Goal: Task Accomplishment & Management: Manage account settings

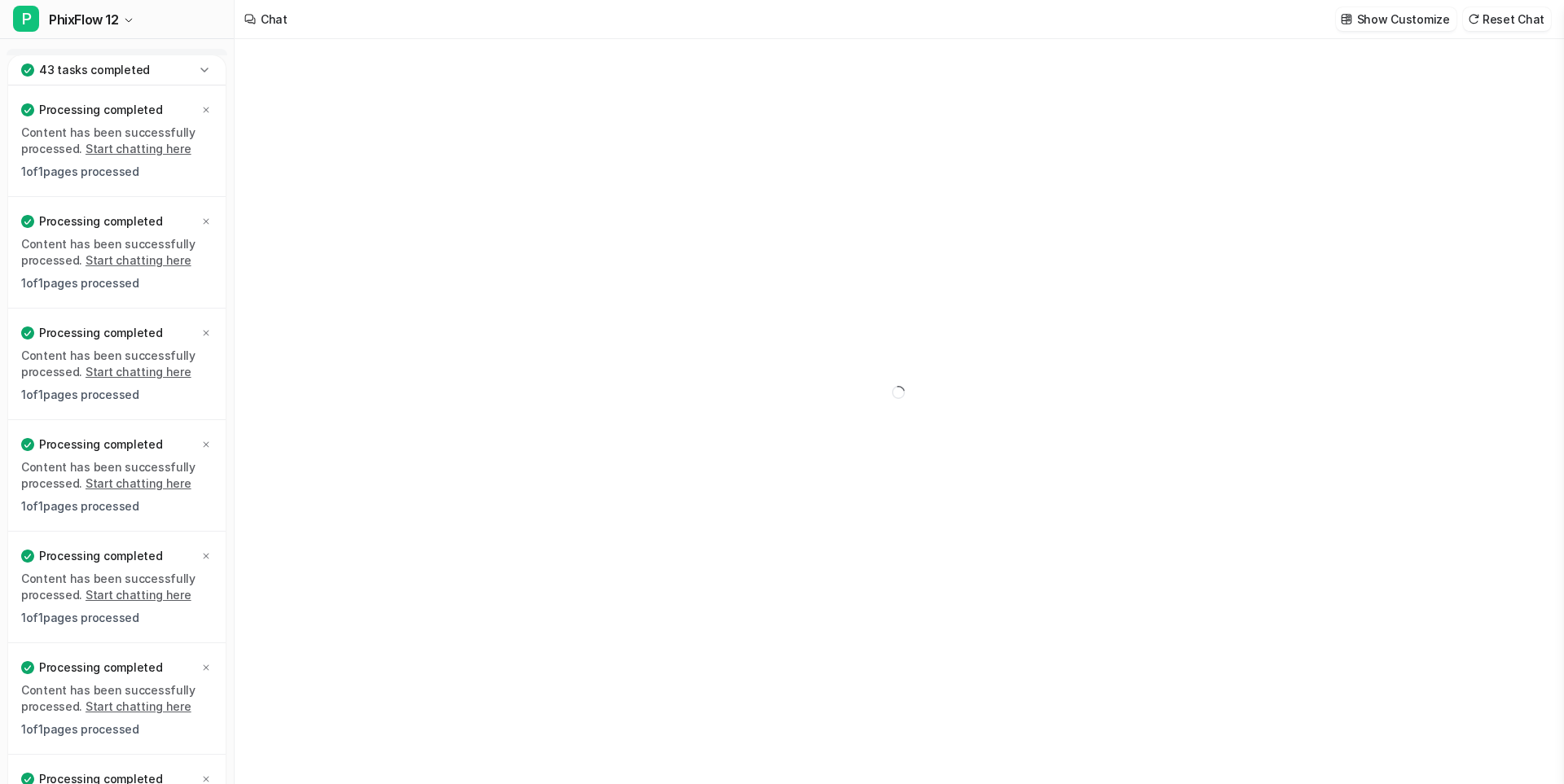
type textarea "**********"
click at [205, 666] on icon at bounding box center [205, 667] width 10 height 10
click at [205, 774] on icon at bounding box center [205, 779] width 10 height 10
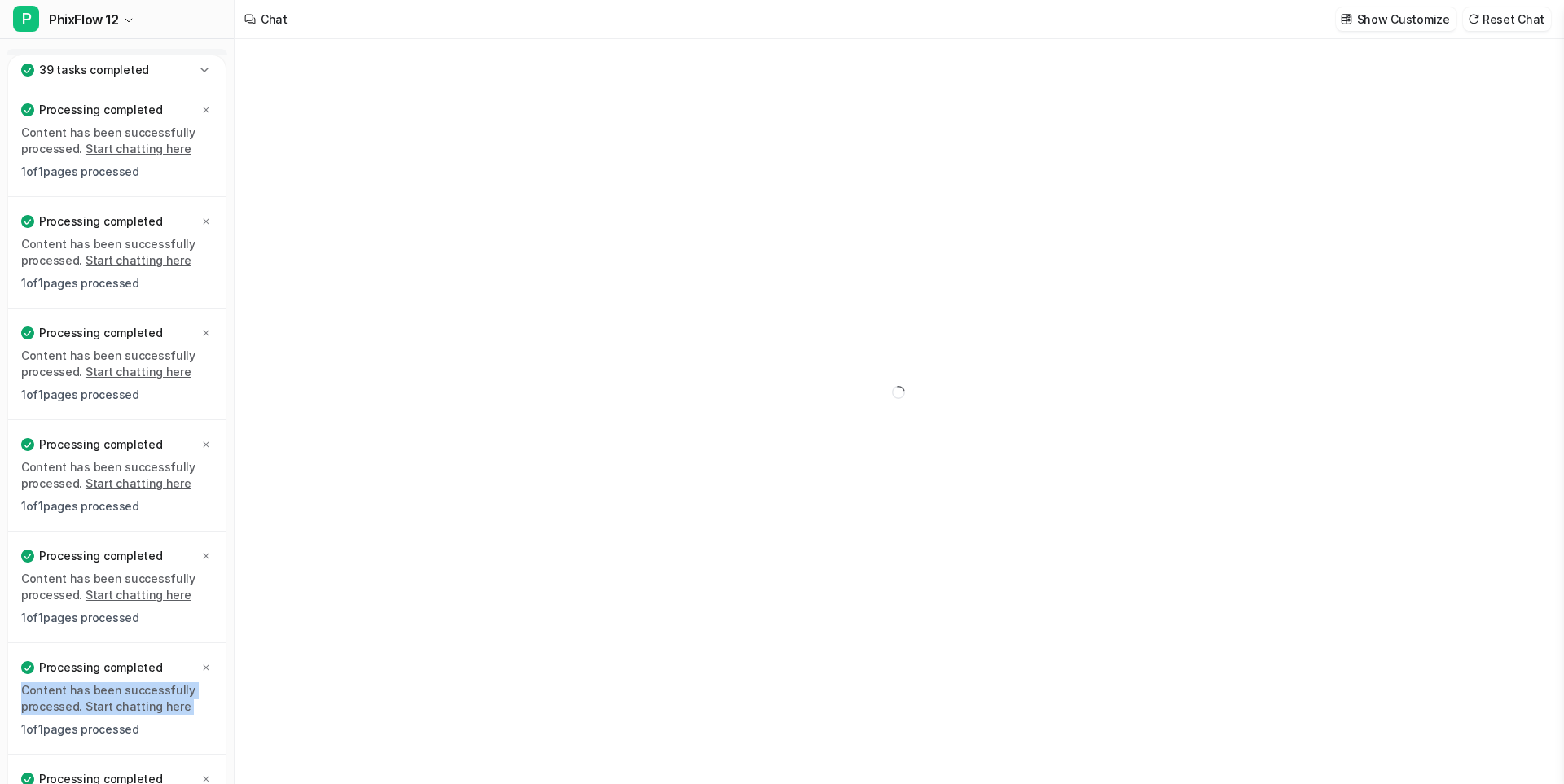
click at [205, 666] on icon at bounding box center [205, 667] width 10 height 10
click at [205, 774] on icon at bounding box center [205, 779] width 10 height 10
click at [205, 666] on icon at bounding box center [205, 667] width 10 height 10
click at [205, 774] on icon at bounding box center [205, 779] width 10 height 10
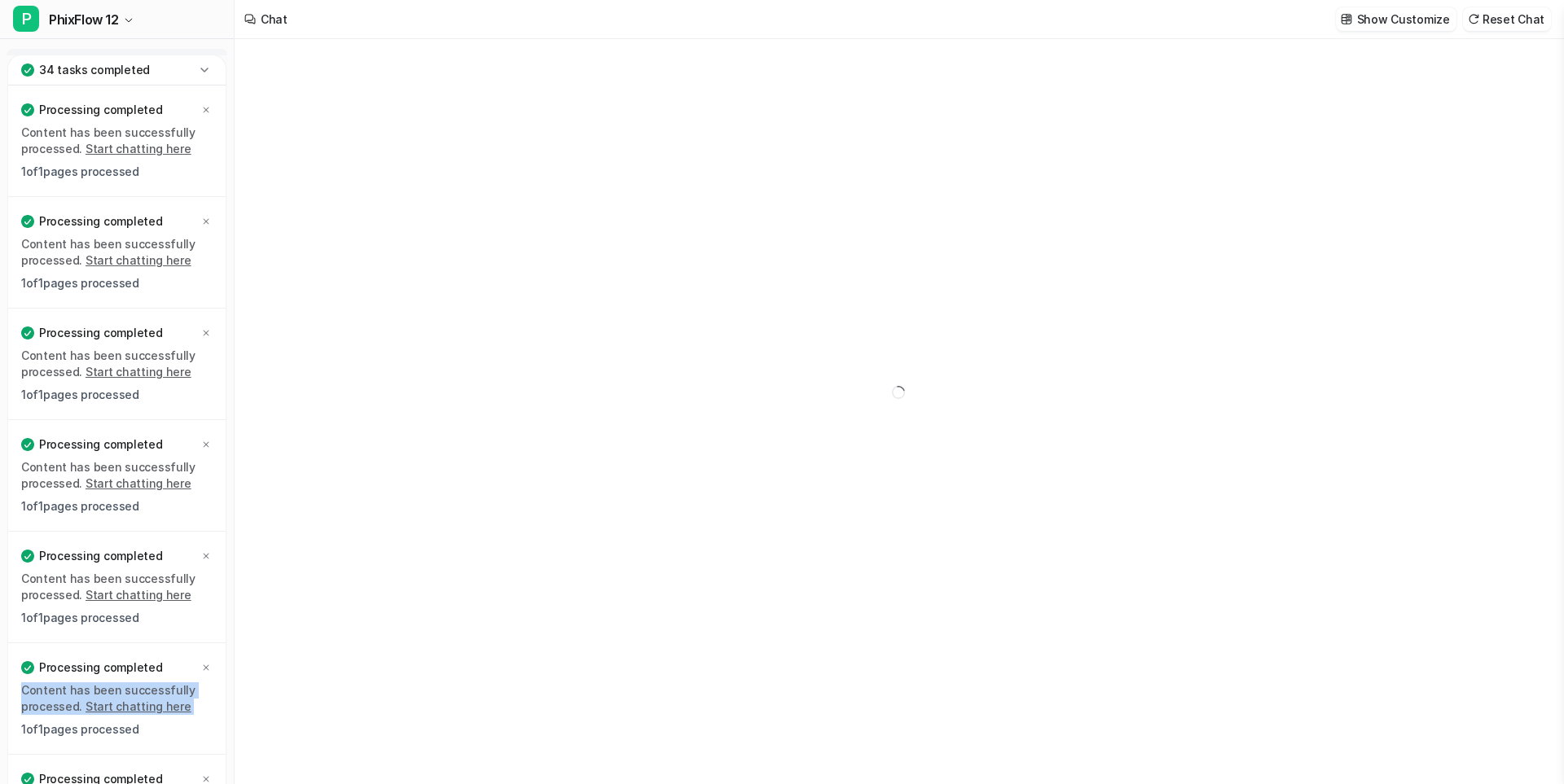
click at [205, 666] on icon at bounding box center [205, 667] width 10 height 10
click at [205, 774] on icon at bounding box center [205, 779] width 10 height 10
click at [205, 666] on icon at bounding box center [205, 667] width 10 height 10
click at [205, 774] on icon at bounding box center [205, 779] width 10 height 10
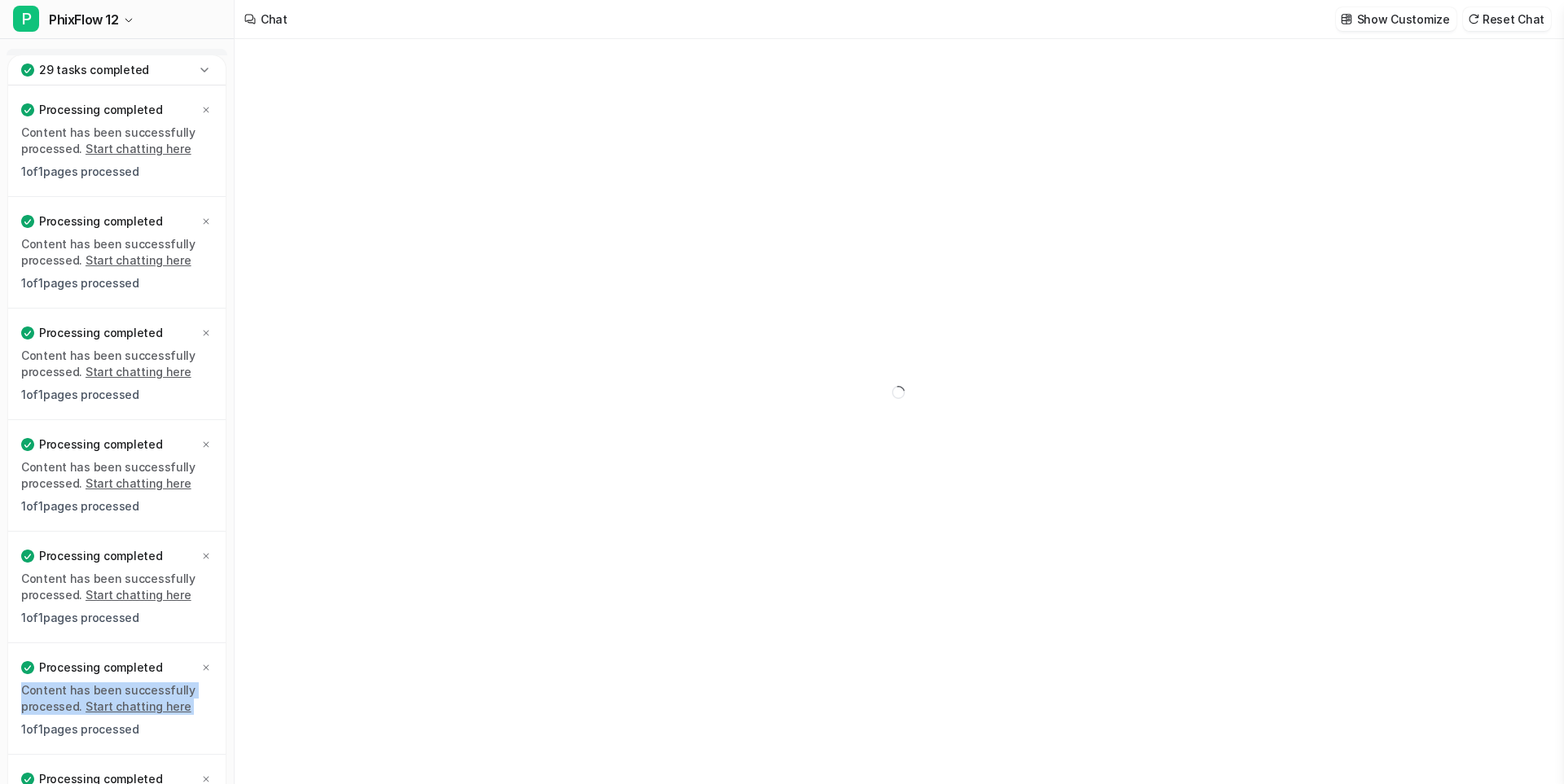
click at [205, 666] on icon at bounding box center [205, 667] width 10 height 10
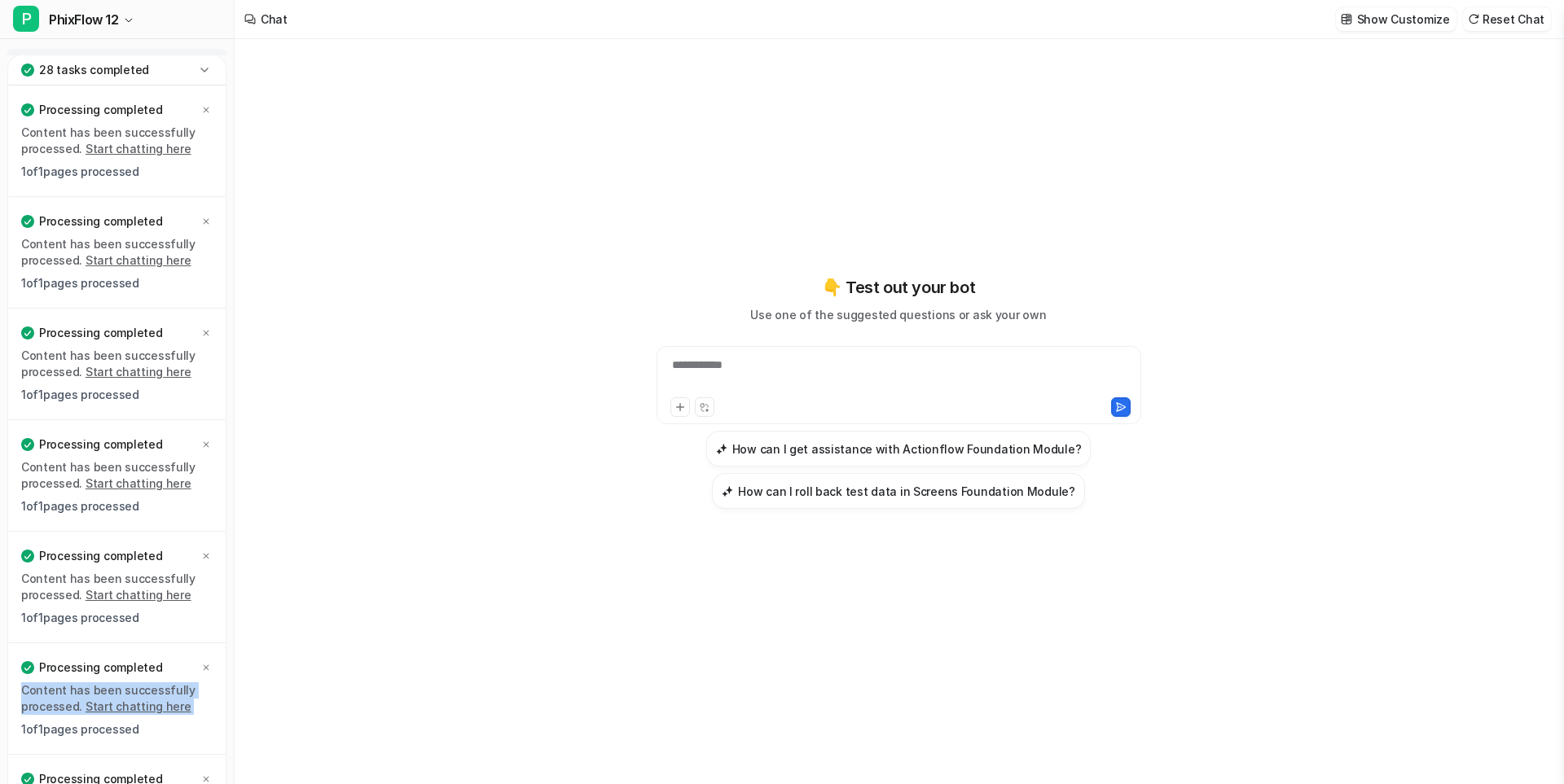
click at [205, 666] on icon at bounding box center [205, 667] width 10 height 10
click at [205, 774] on icon at bounding box center [205, 779] width 10 height 10
click at [205, 666] on icon at bounding box center [205, 667] width 10 height 10
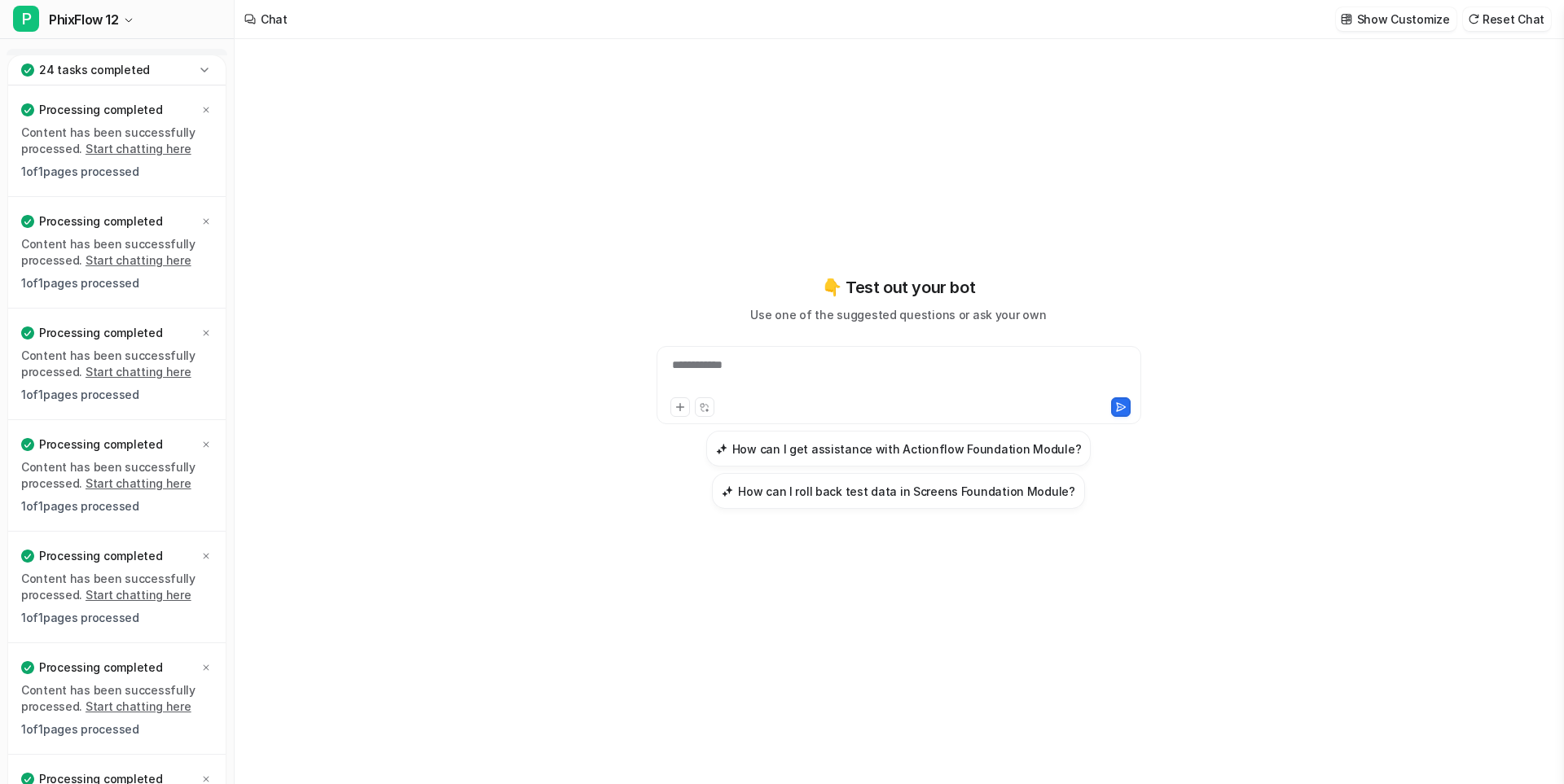
click at [205, 774] on icon at bounding box center [205, 779] width 10 height 10
click at [205, 666] on icon at bounding box center [205, 667] width 10 height 10
click at [205, 774] on icon at bounding box center [205, 779] width 10 height 10
click at [205, 666] on icon at bounding box center [205, 667] width 10 height 10
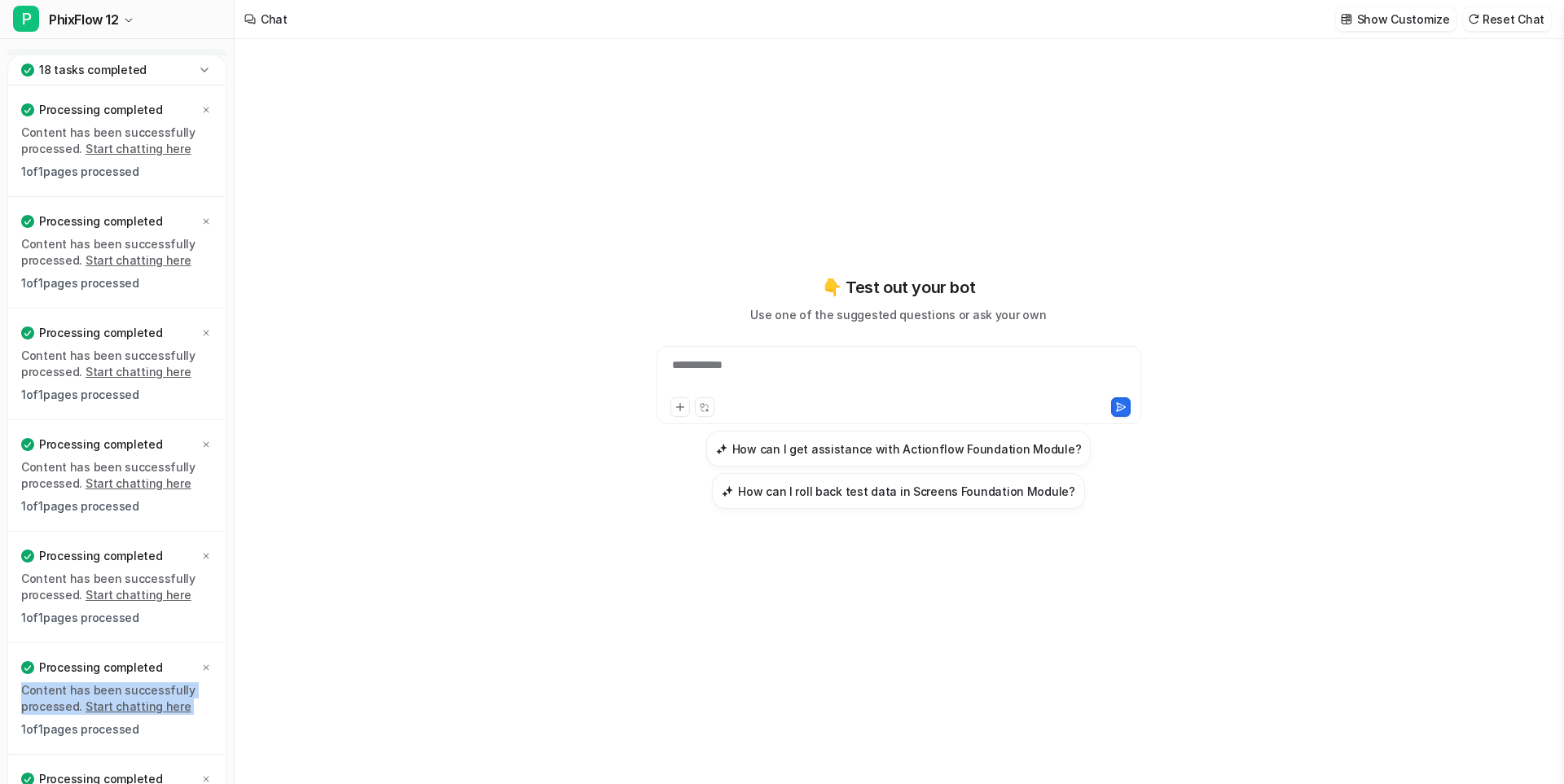
click at [205, 666] on icon at bounding box center [205, 667] width 10 height 10
click at [205, 774] on icon at bounding box center [205, 779] width 10 height 10
click at [205, 666] on icon at bounding box center [205, 667] width 10 height 10
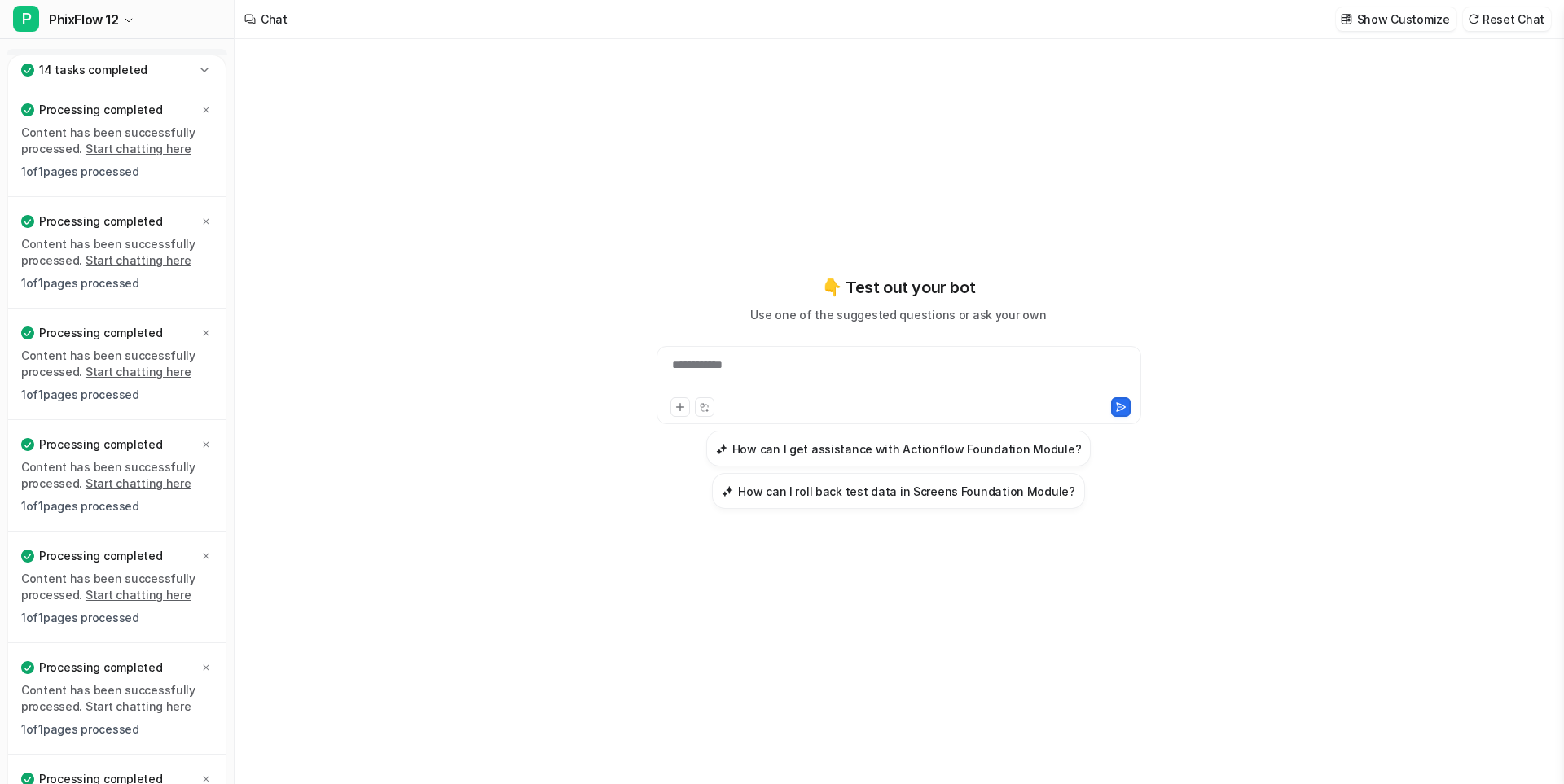
click at [205, 774] on icon at bounding box center [205, 779] width 10 height 10
click at [205, 666] on icon at bounding box center [205, 667] width 10 height 10
click at [205, 774] on icon at bounding box center [205, 779] width 10 height 10
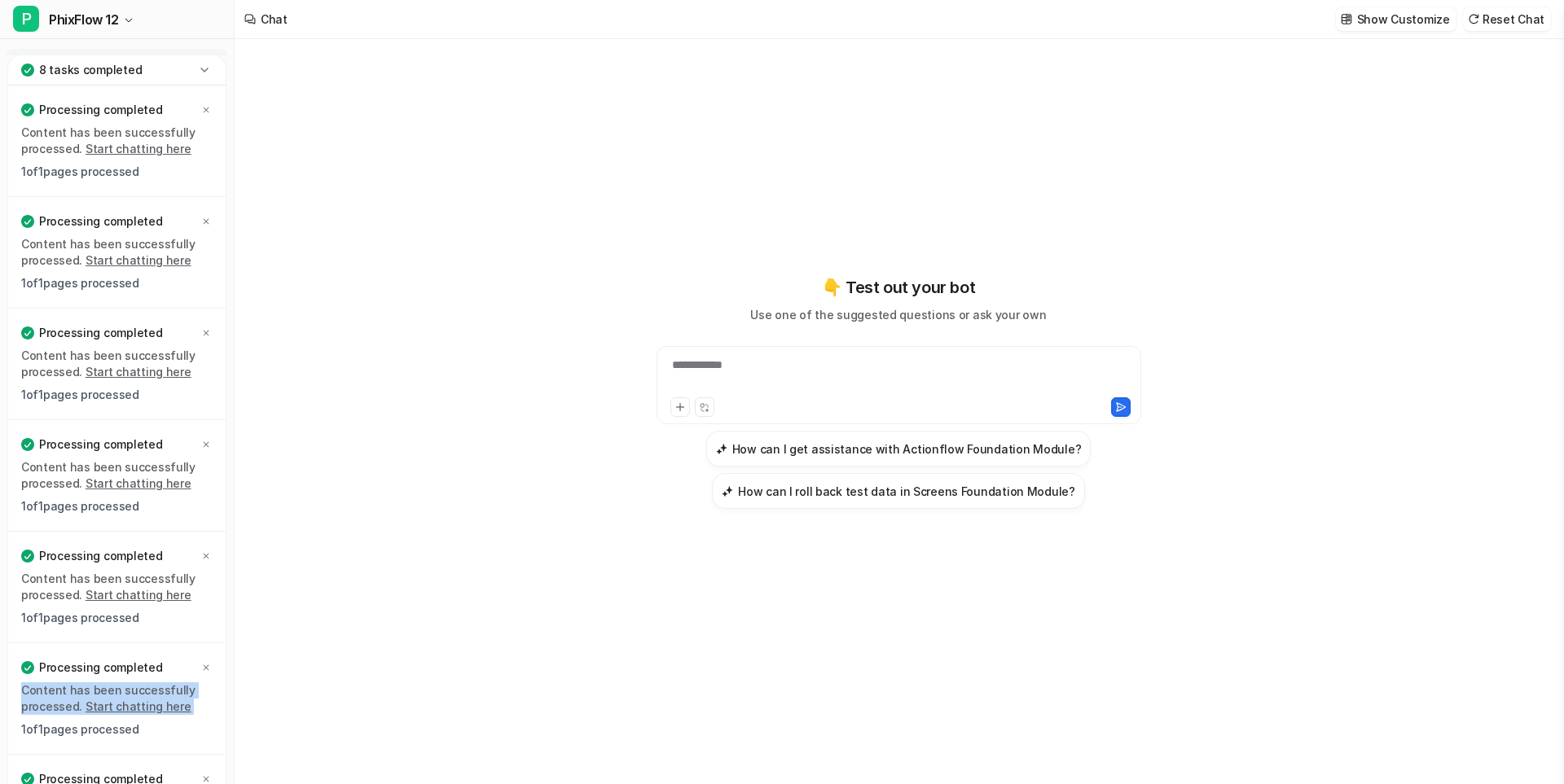
click at [205, 666] on icon at bounding box center [205, 667] width 10 height 10
click at [205, 774] on icon at bounding box center [205, 779] width 10 height 10
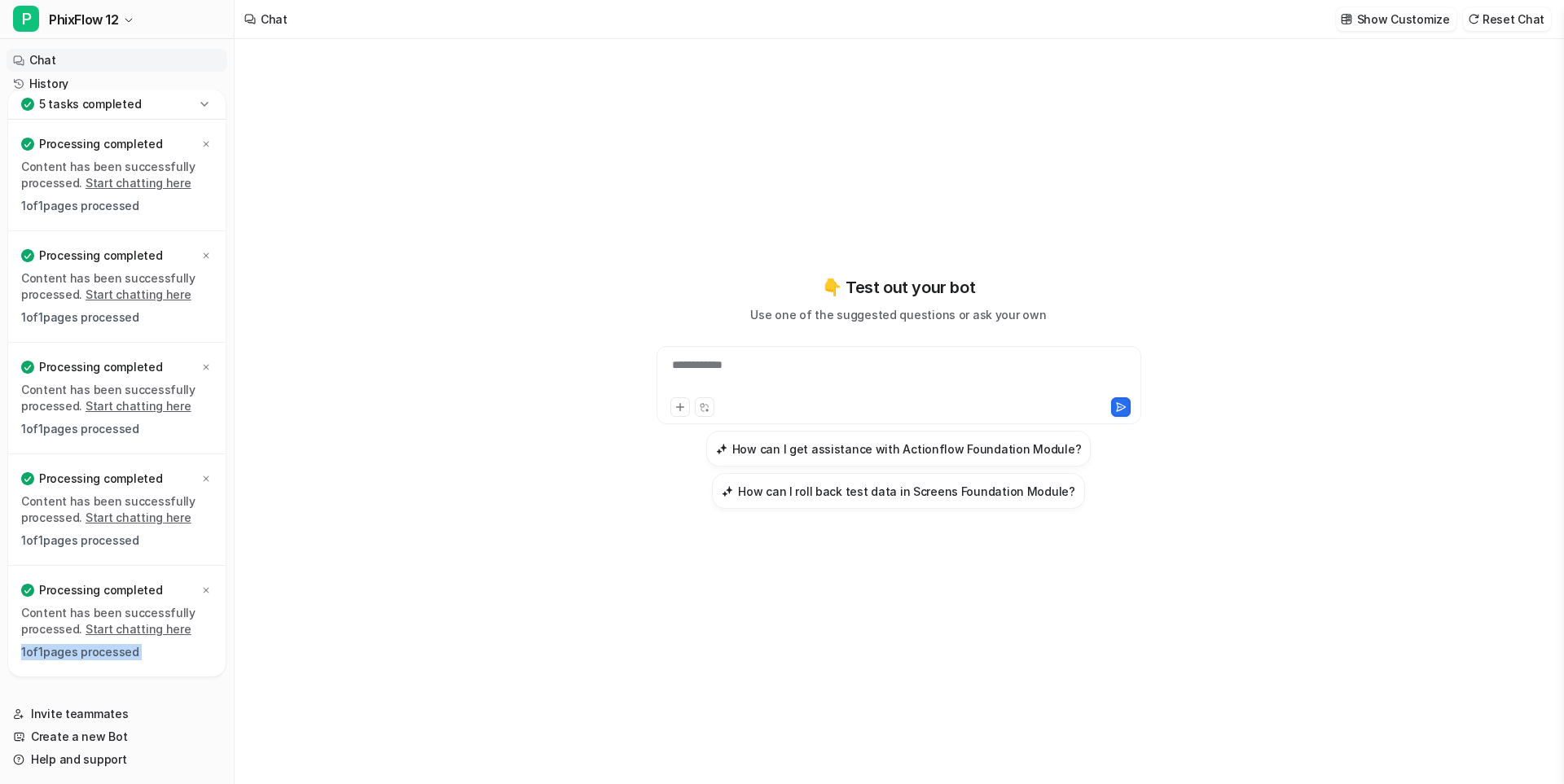
click at [205, 666] on div "Processing completed Content has been successfully processed. Start chatting he…" at bounding box center [116, 621] width 217 height 111
click at [205, 592] on icon at bounding box center [206, 591] width 6 height 6
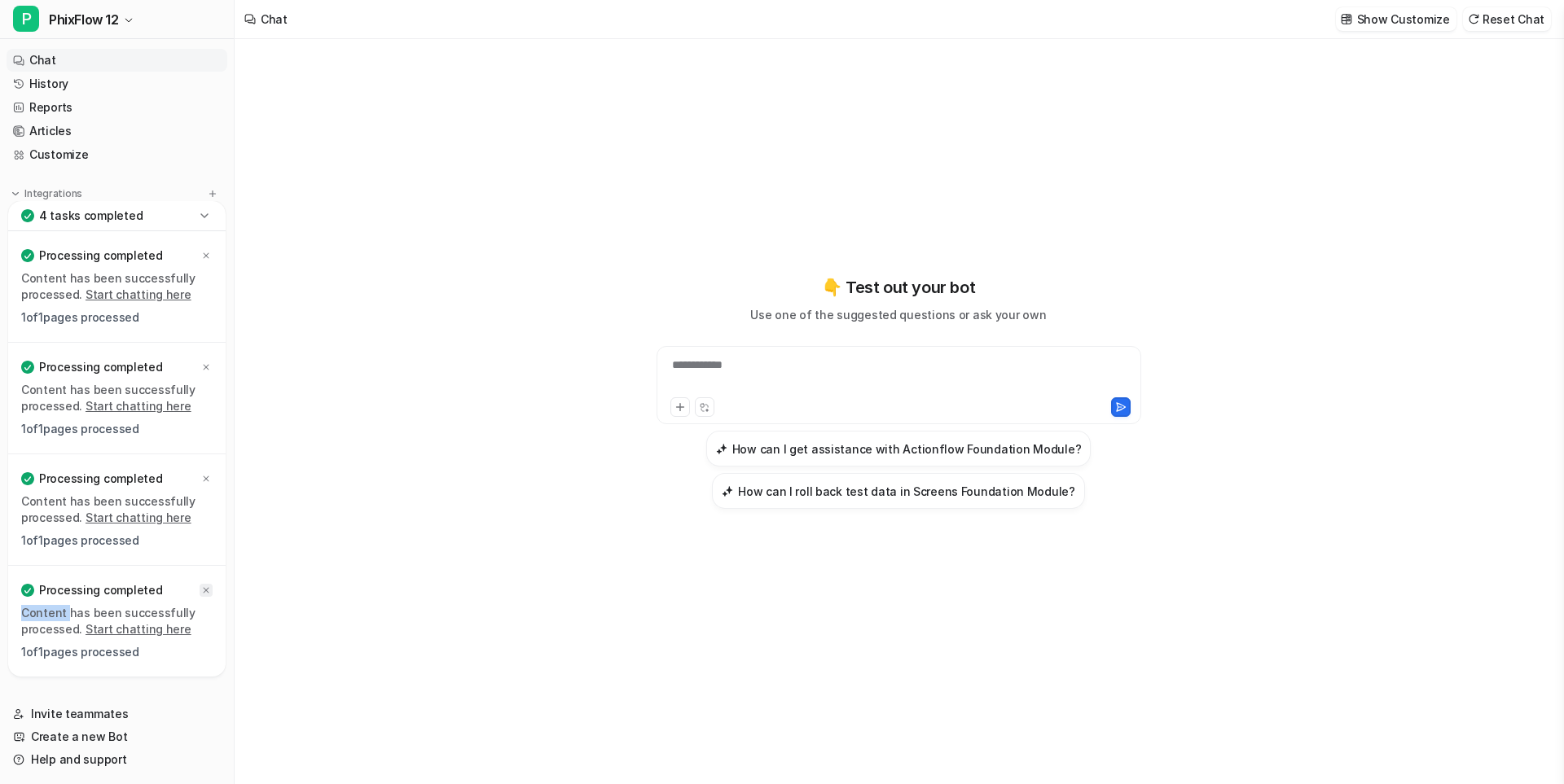
click at [205, 591] on icon at bounding box center [205, 590] width 10 height 10
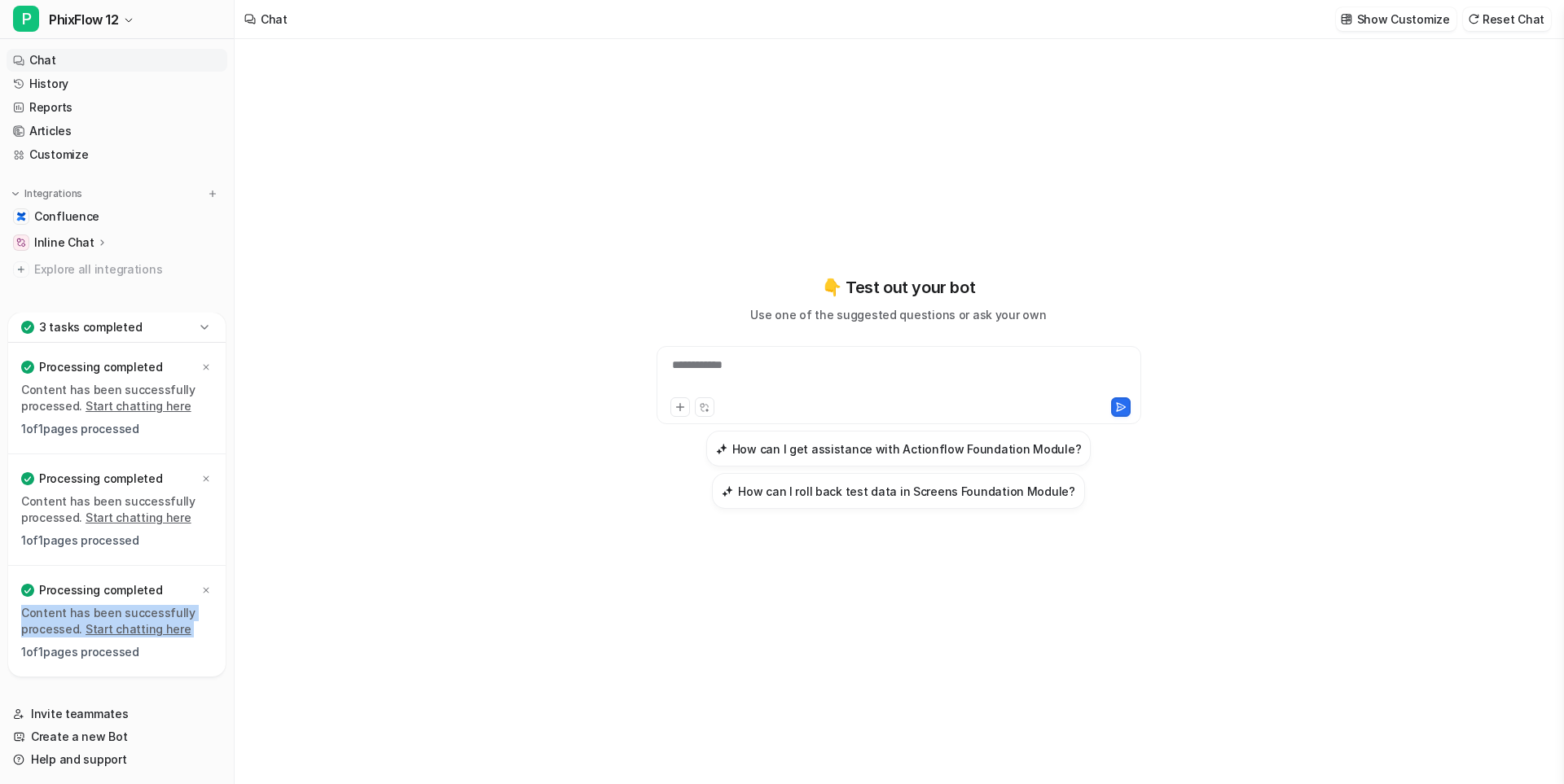
click at [205, 591] on icon at bounding box center [205, 590] width 10 height 10
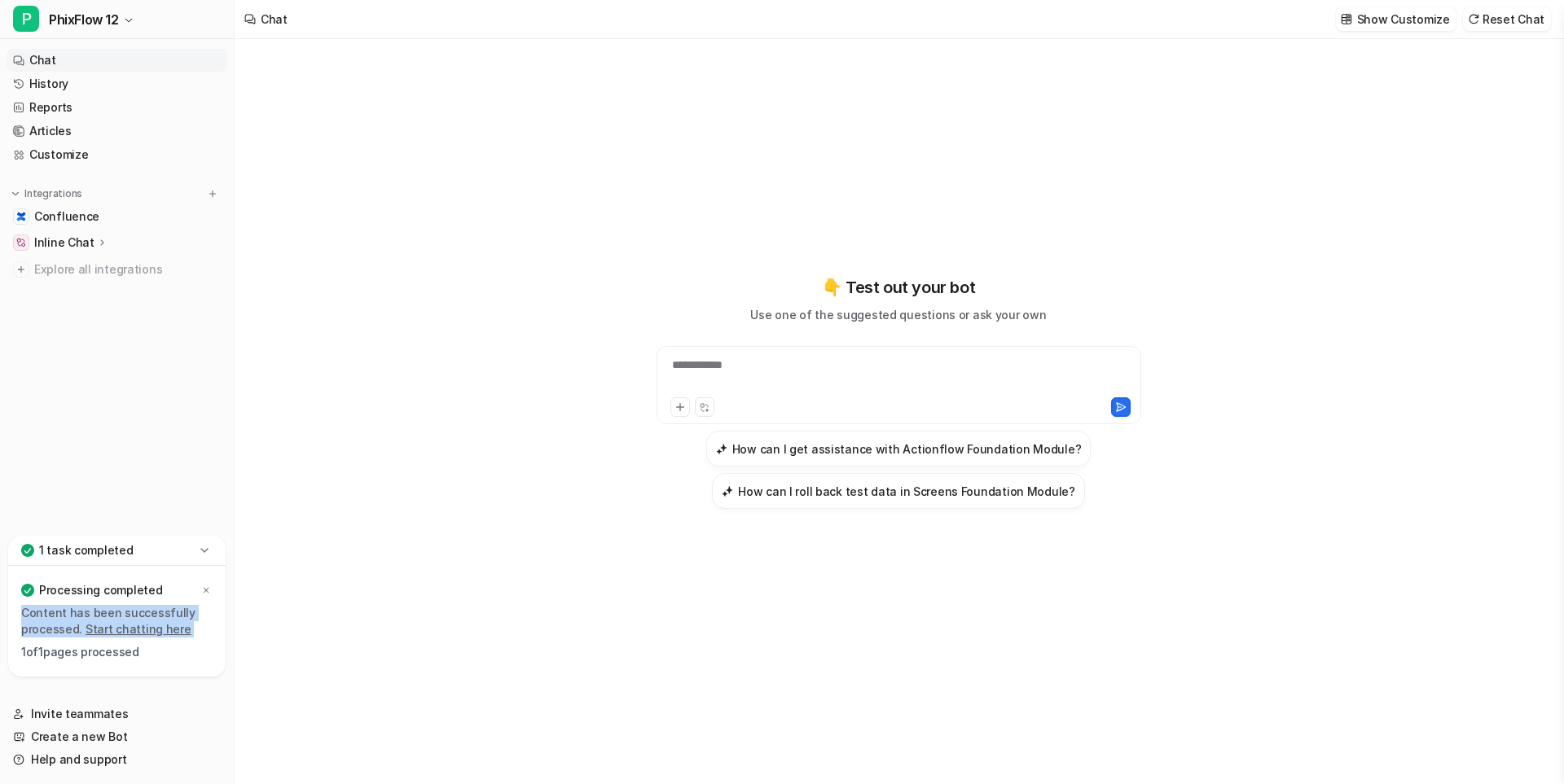
click at [205, 591] on icon at bounding box center [205, 590] width 10 height 10
click at [42, 82] on link "History" at bounding box center [117, 84] width 221 height 23
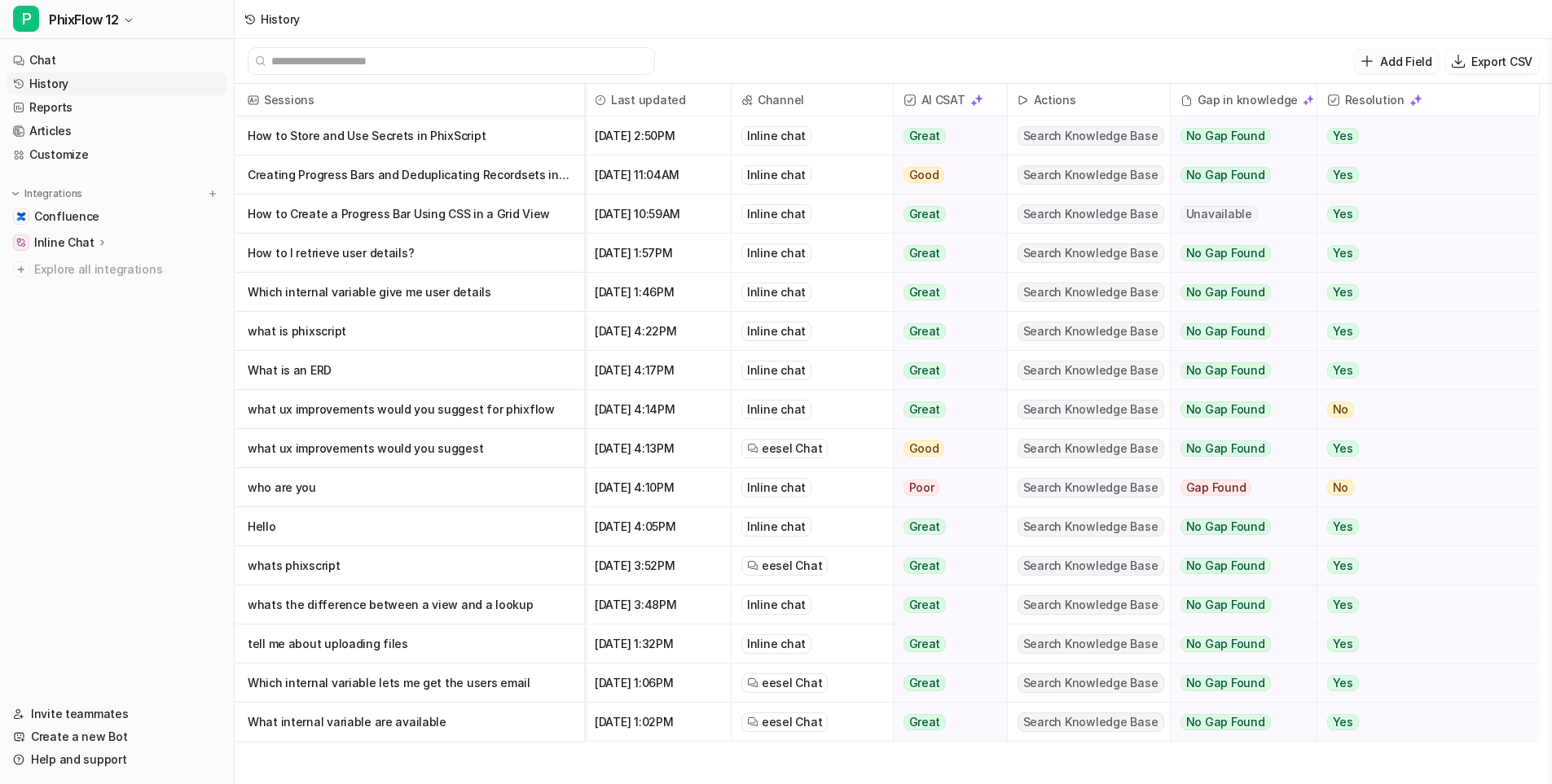
click at [1406, 60] on p "Add Field" at bounding box center [1406, 62] width 51 height 17
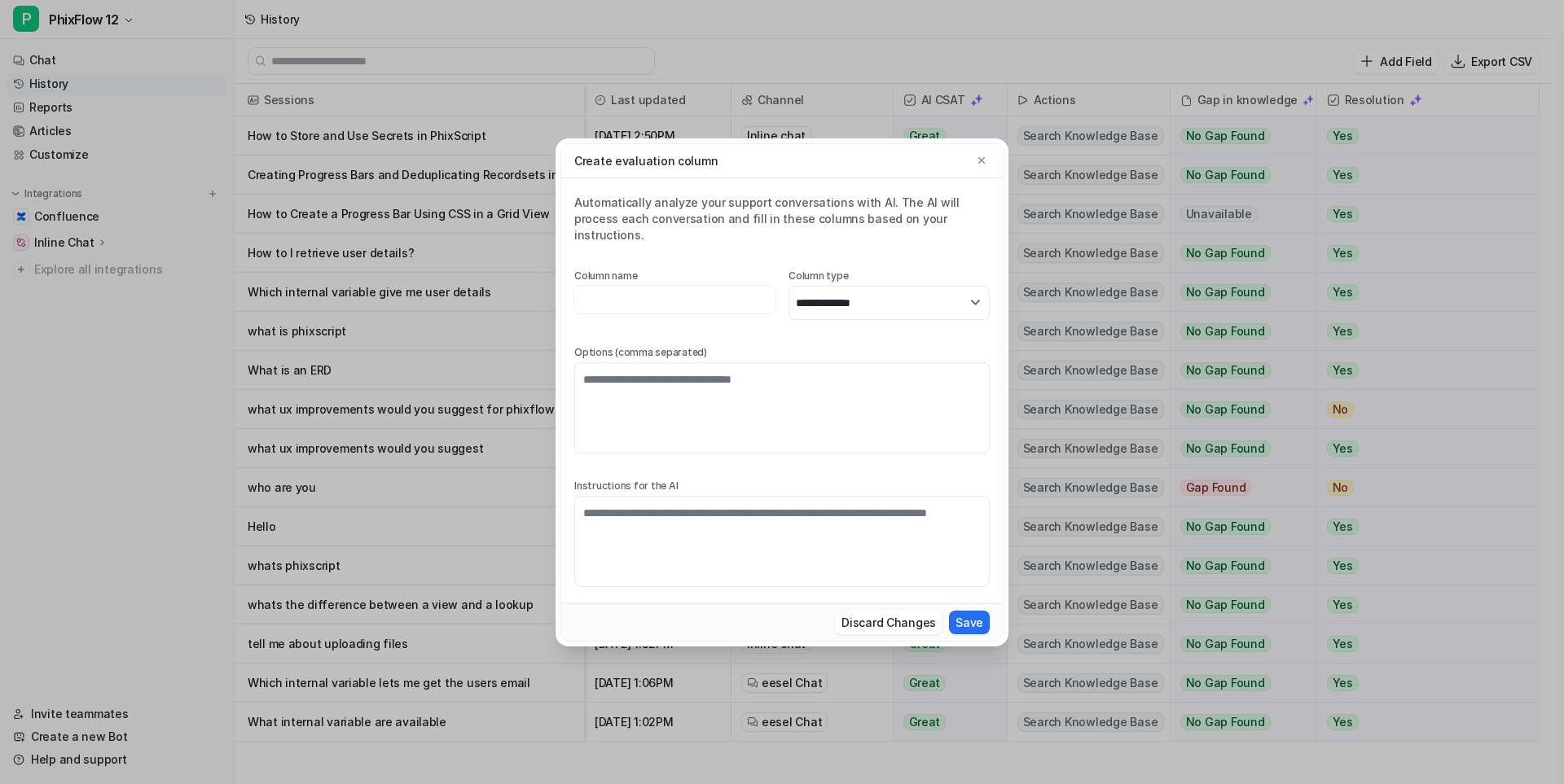
click at [738, 294] on input at bounding box center [675, 300] width 201 height 28
click at [669, 286] on input at bounding box center [675, 300] width 201 height 28
click at [664, 290] on input at bounding box center [675, 300] width 201 height 28
type input "**********"
click at [905, 301] on select "**********" at bounding box center [889, 302] width 201 height 34
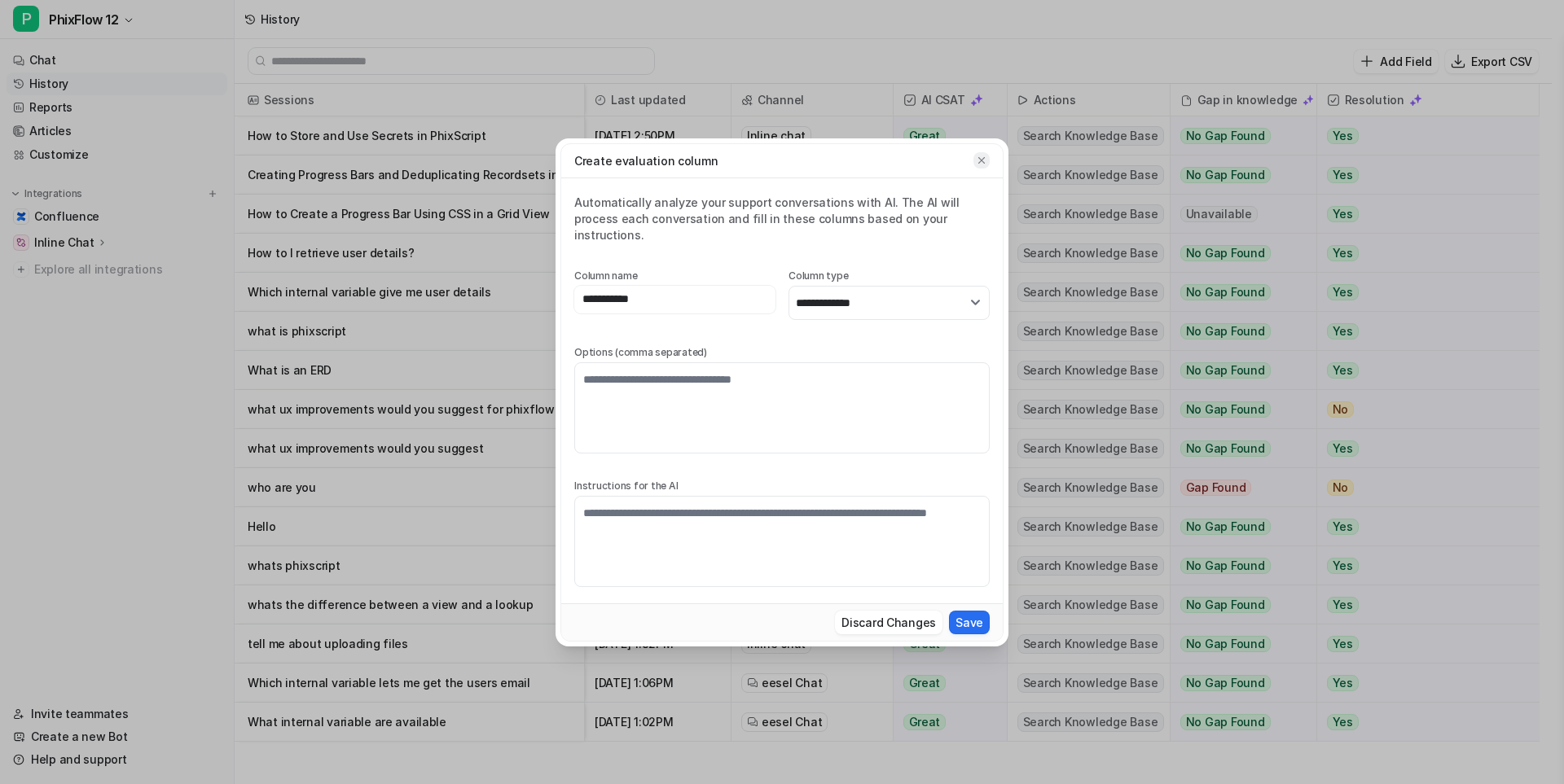
click at [982, 166] on icon "button" at bounding box center [981, 160] width 11 height 11
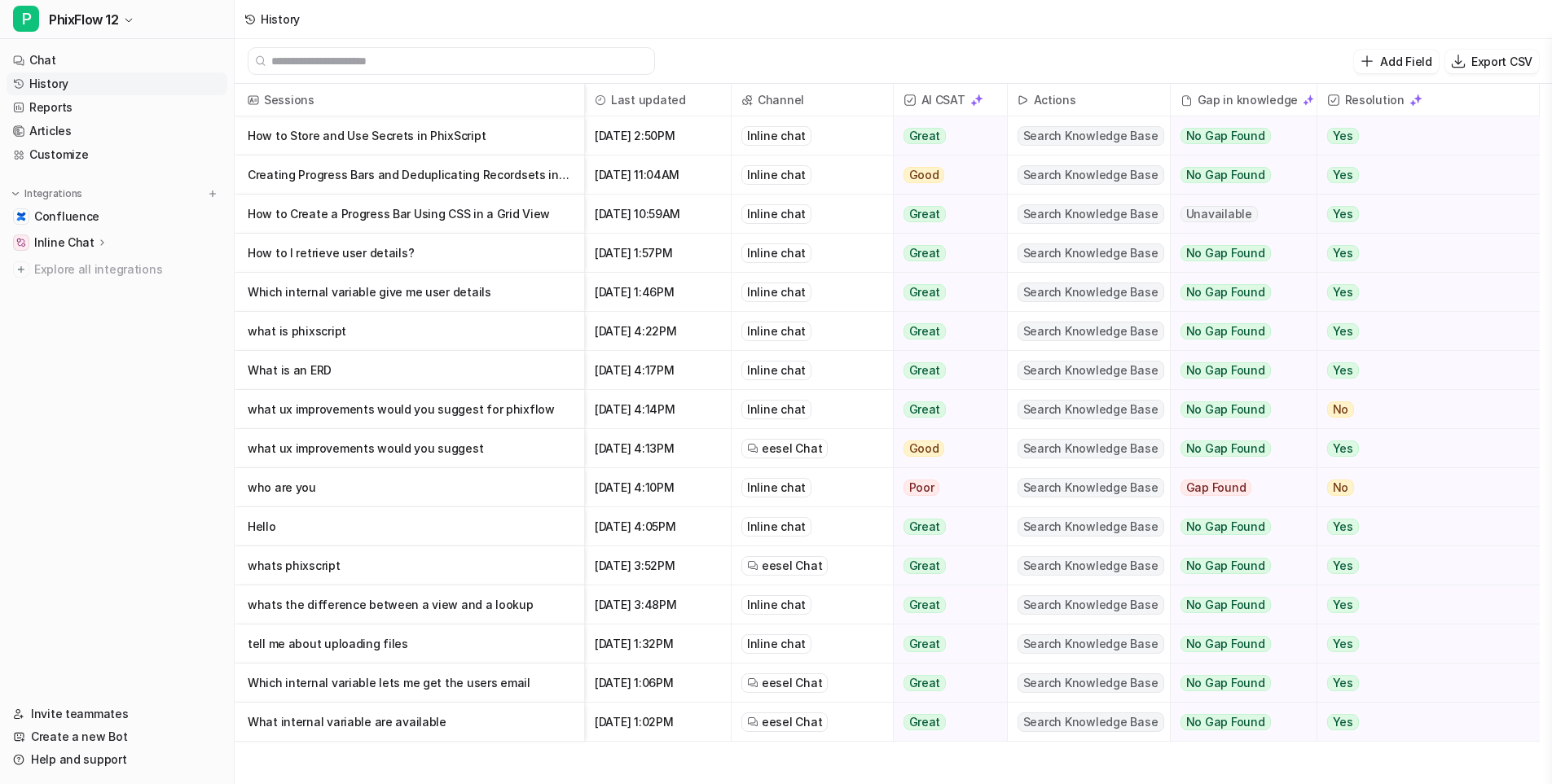
click at [48, 85] on link "History" at bounding box center [117, 84] width 221 height 23
click at [253, 18] on icon at bounding box center [250, 19] width 11 height 11
click at [267, 21] on div "History" at bounding box center [280, 19] width 39 height 17
click at [336, 130] on p "How to Store and Use Secrets in PhixScript" at bounding box center [409, 135] width 323 height 39
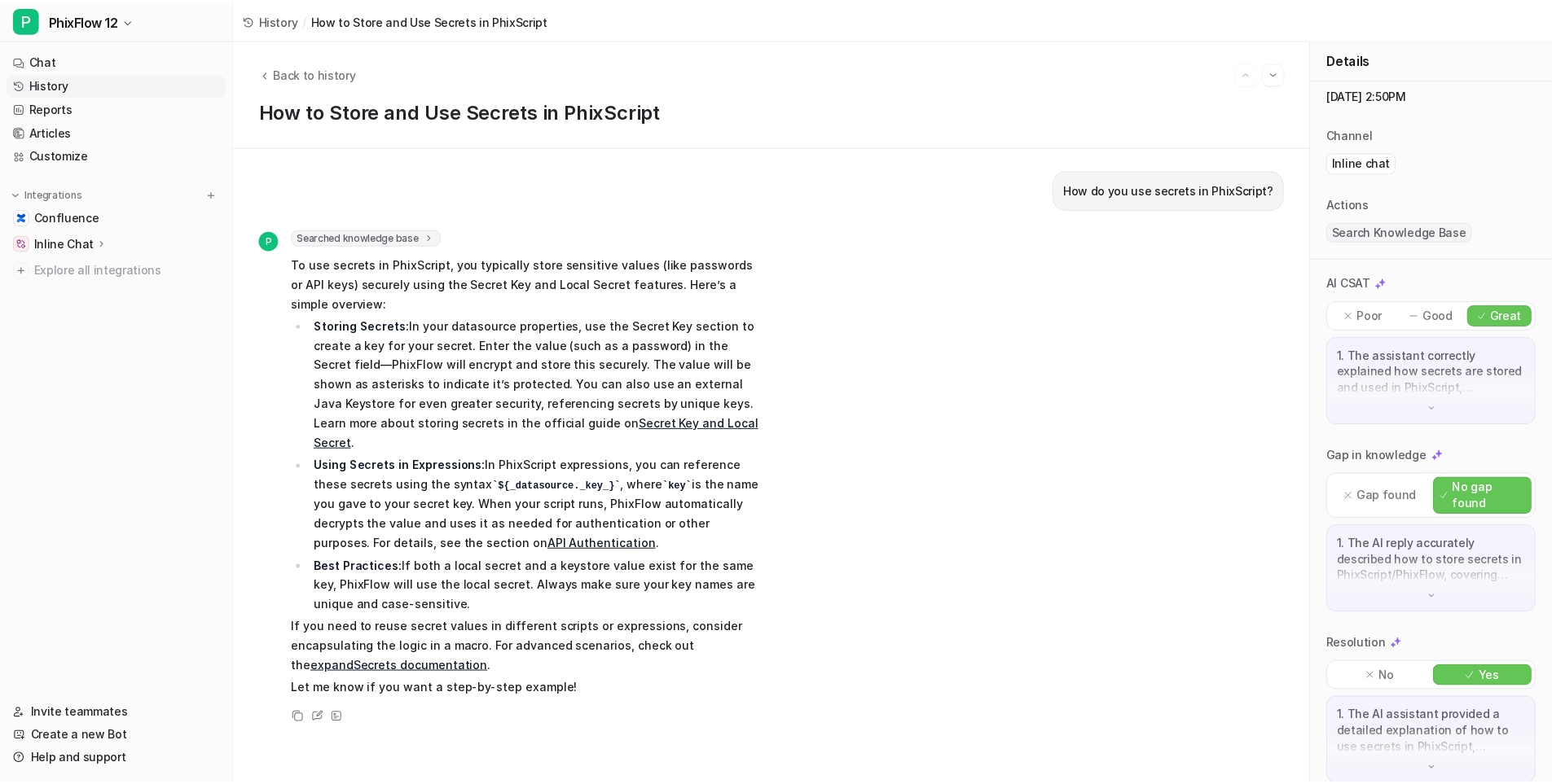
scroll to position [54, 0]
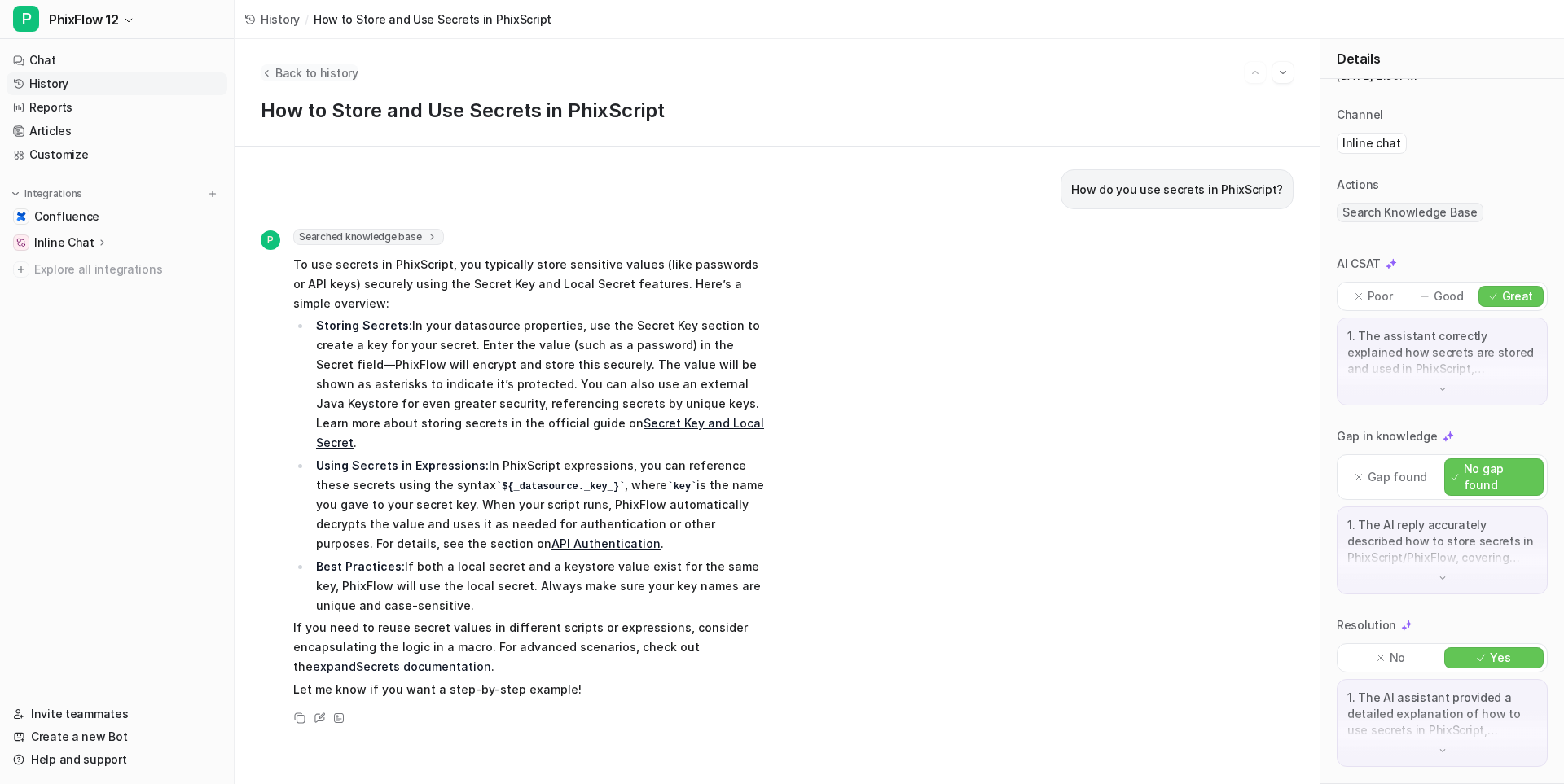
click at [295, 66] on span "Back to history" at bounding box center [317, 73] width 83 height 17
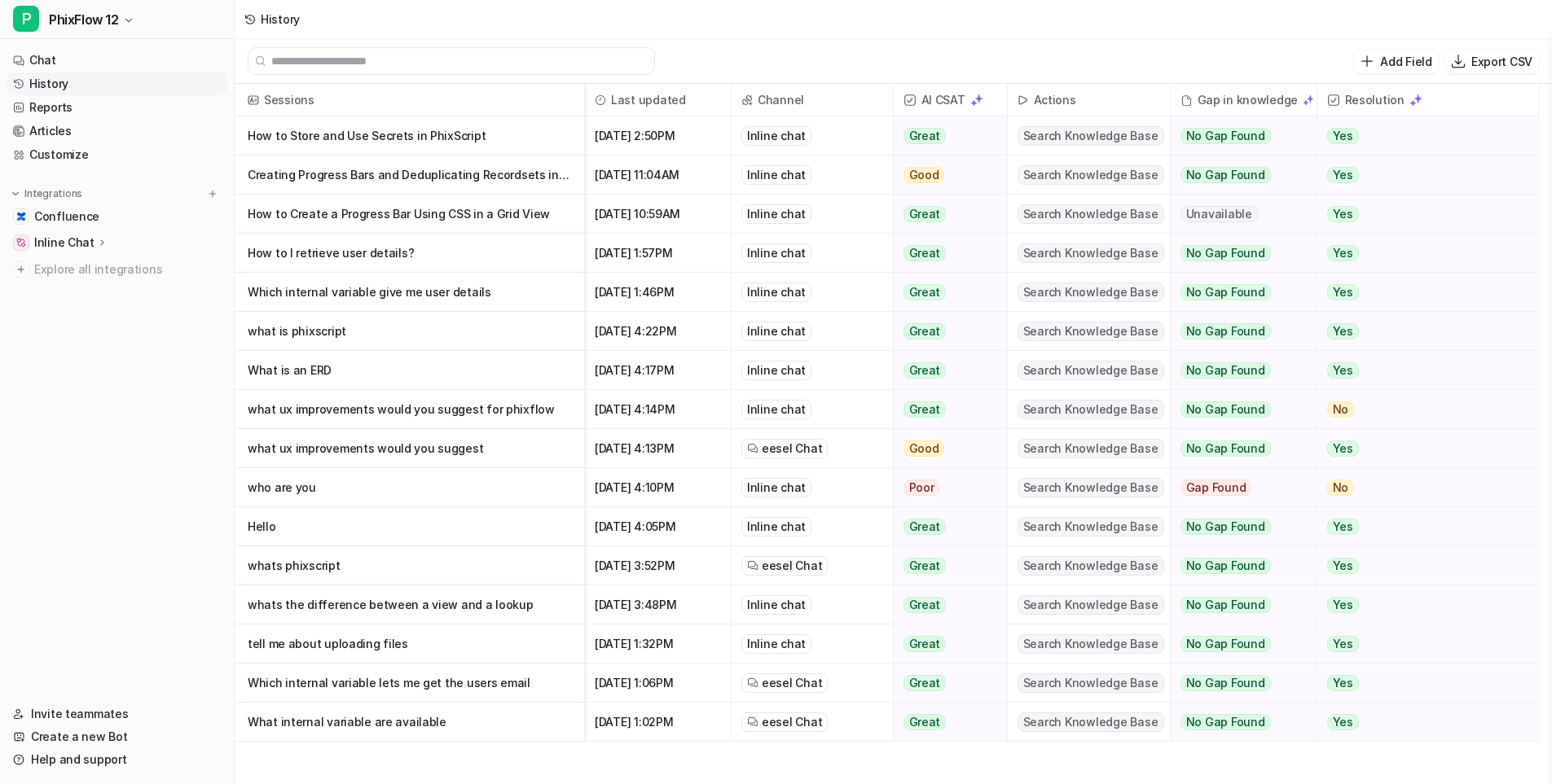
click at [339, 61] on input "text" at bounding box center [458, 61] width 375 height 26
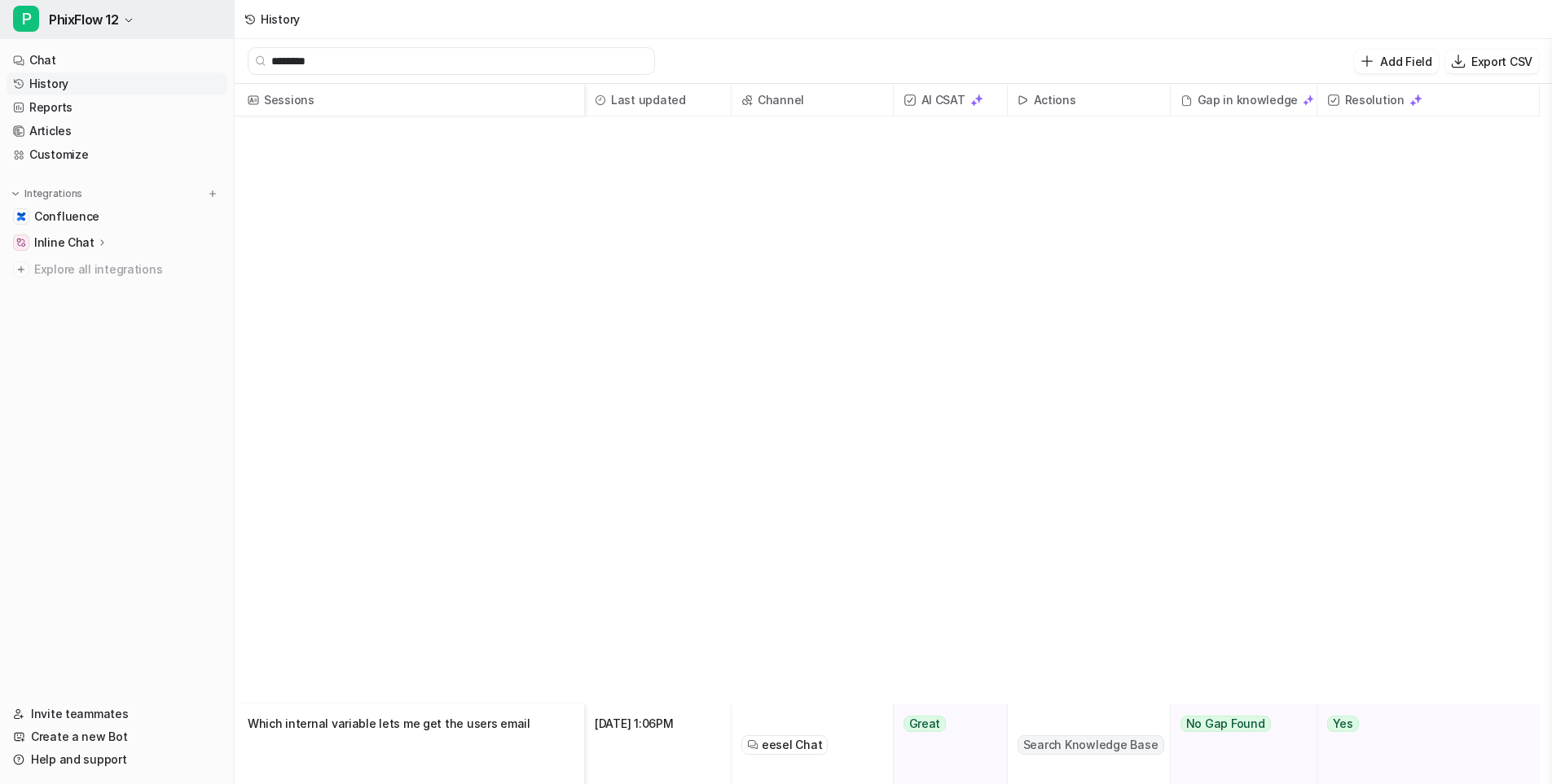
type input "********"
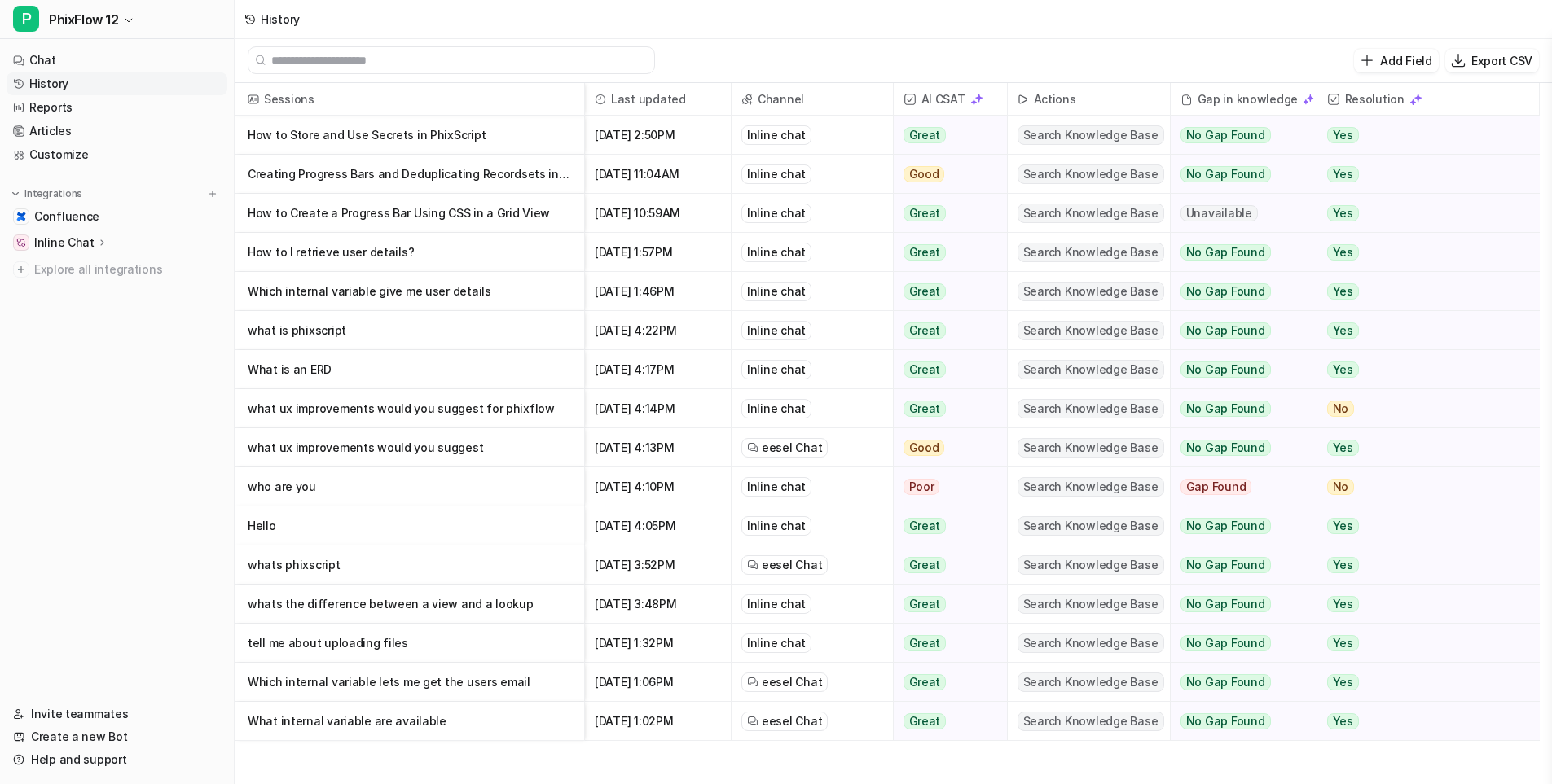
scroll to position [3, 0]
click at [90, 715] on link "Invite teammates" at bounding box center [117, 714] width 221 height 23
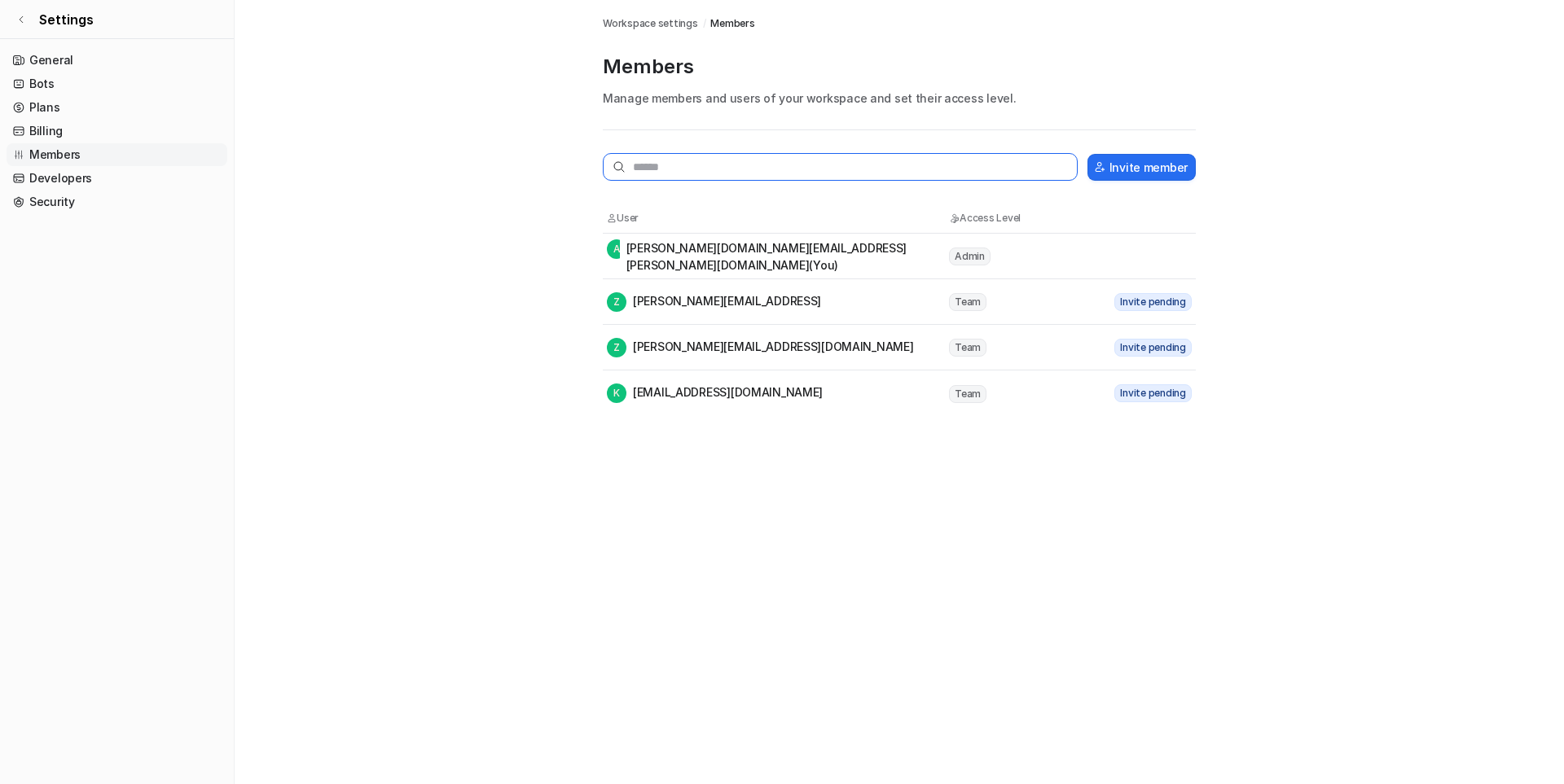
click at [896, 172] on input "text" at bounding box center [840, 167] width 475 height 28
drag, startPoint x: 797, startPoint y: 343, endPoint x: 779, endPoint y: 345, distance: 18.1
click at [779, 345] on div "Z [EMAIL_ADDRESS][PERSON_NAME][DOMAIN_NAME]" at bounding box center [776, 347] width 341 height 20
click at [774, 346] on div "Z [EMAIL_ADDRESS][PERSON_NAME][DOMAIN_NAME]" at bounding box center [776, 347] width 341 height 20
copy div "[PERSON_NAME][EMAIL_ADDRESS][DOMAIN_NAME]"
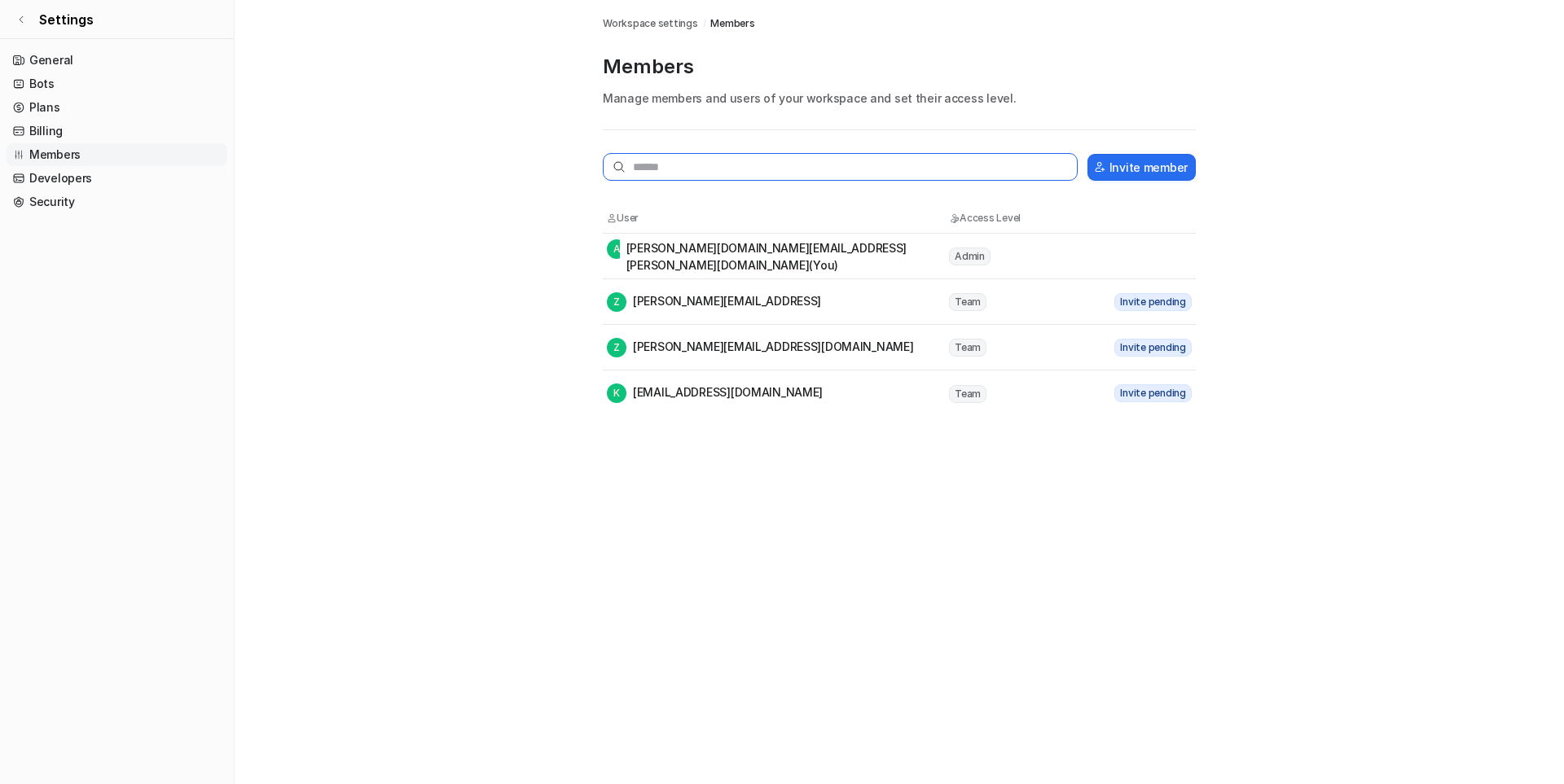
click at [902, 166] on input "text" at bounding box center [840, 167] width 475 height 28
paste input "**********"
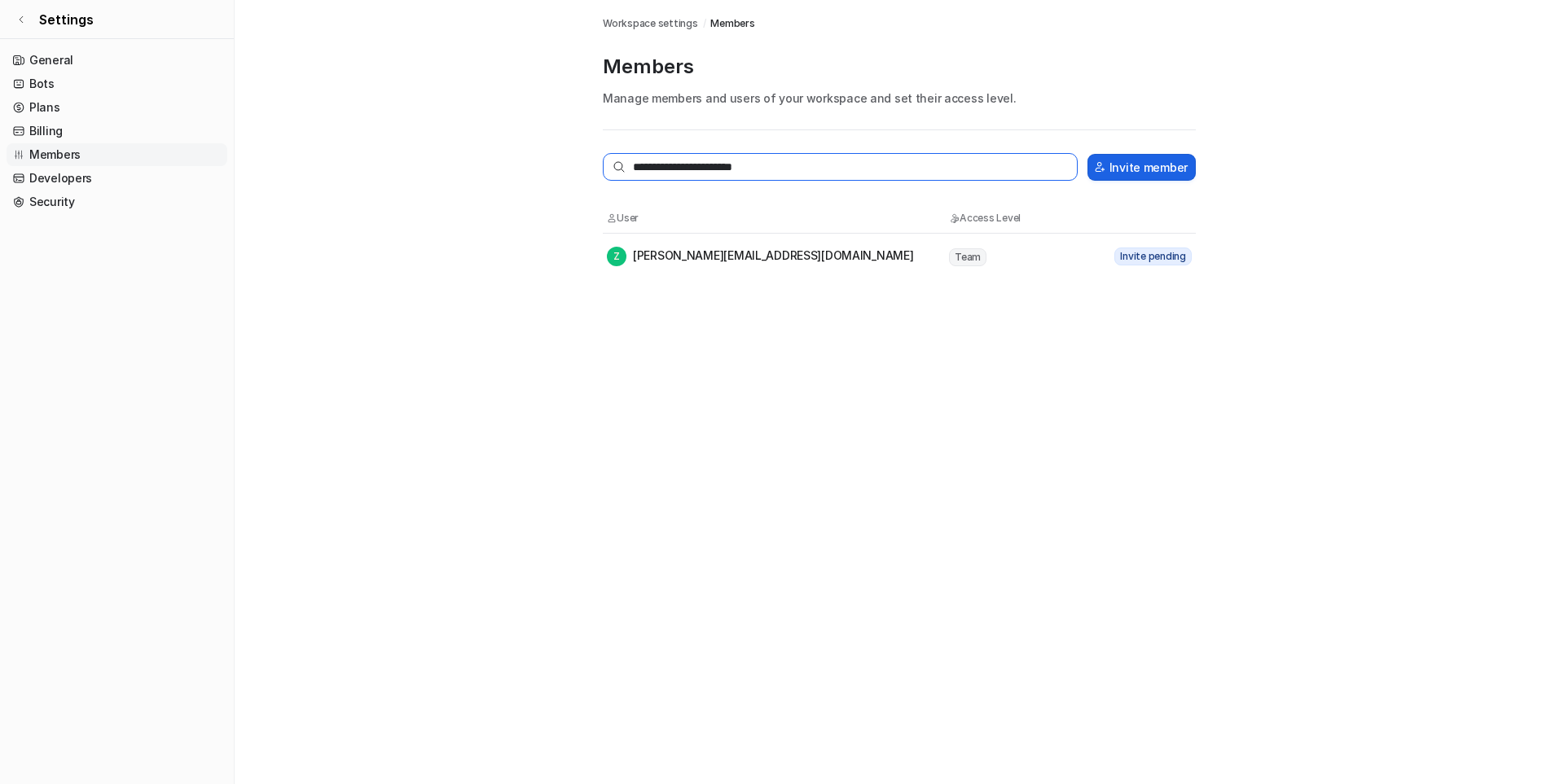
type input "**********"
click at [1154, 165] on button "Invite member" at bounding box center [1141, 167] width 108 height 27
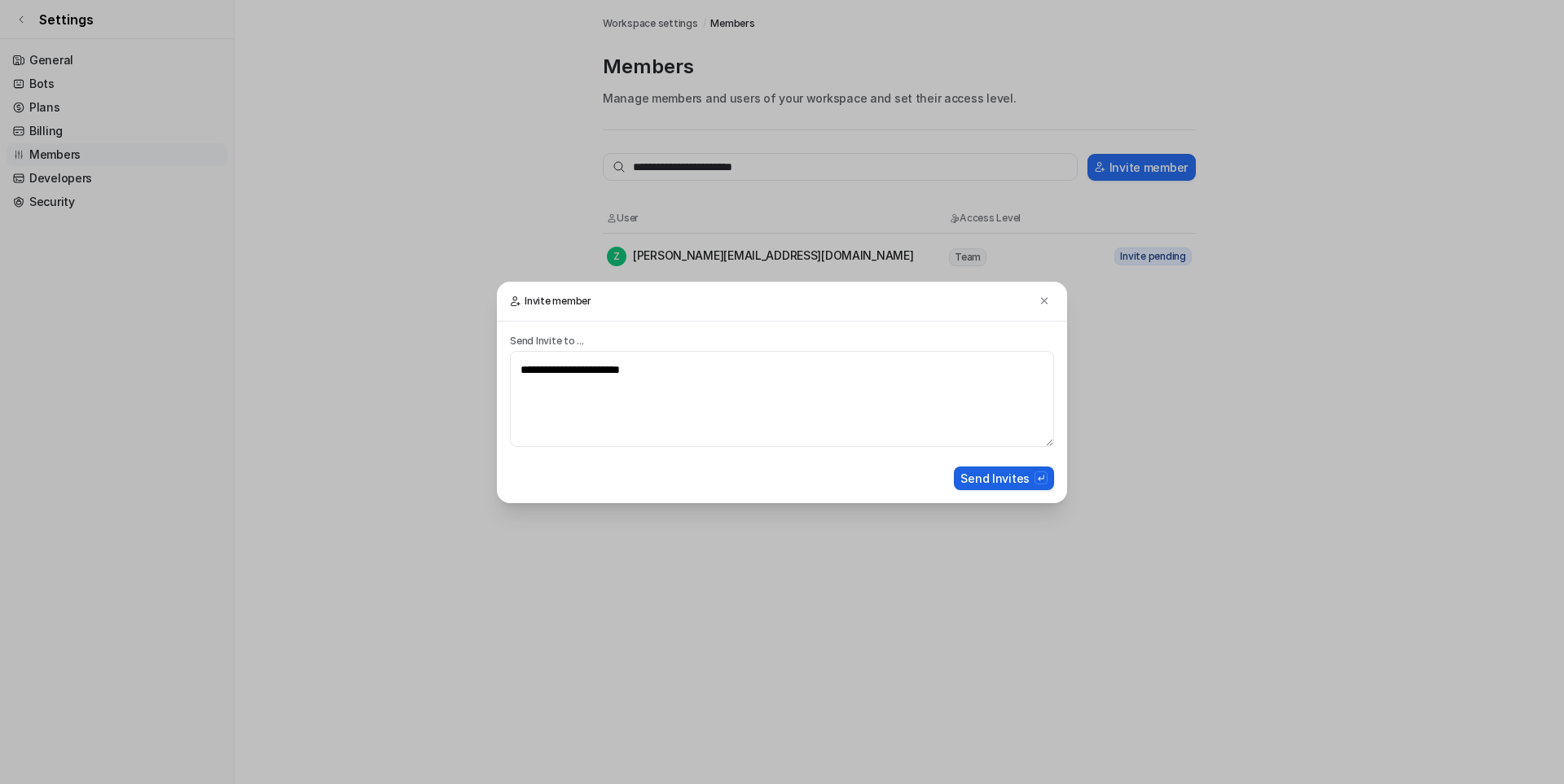
click at [1009, 477] on button "Send Invites" at bounding box center [1004, 478] width 101 height 23
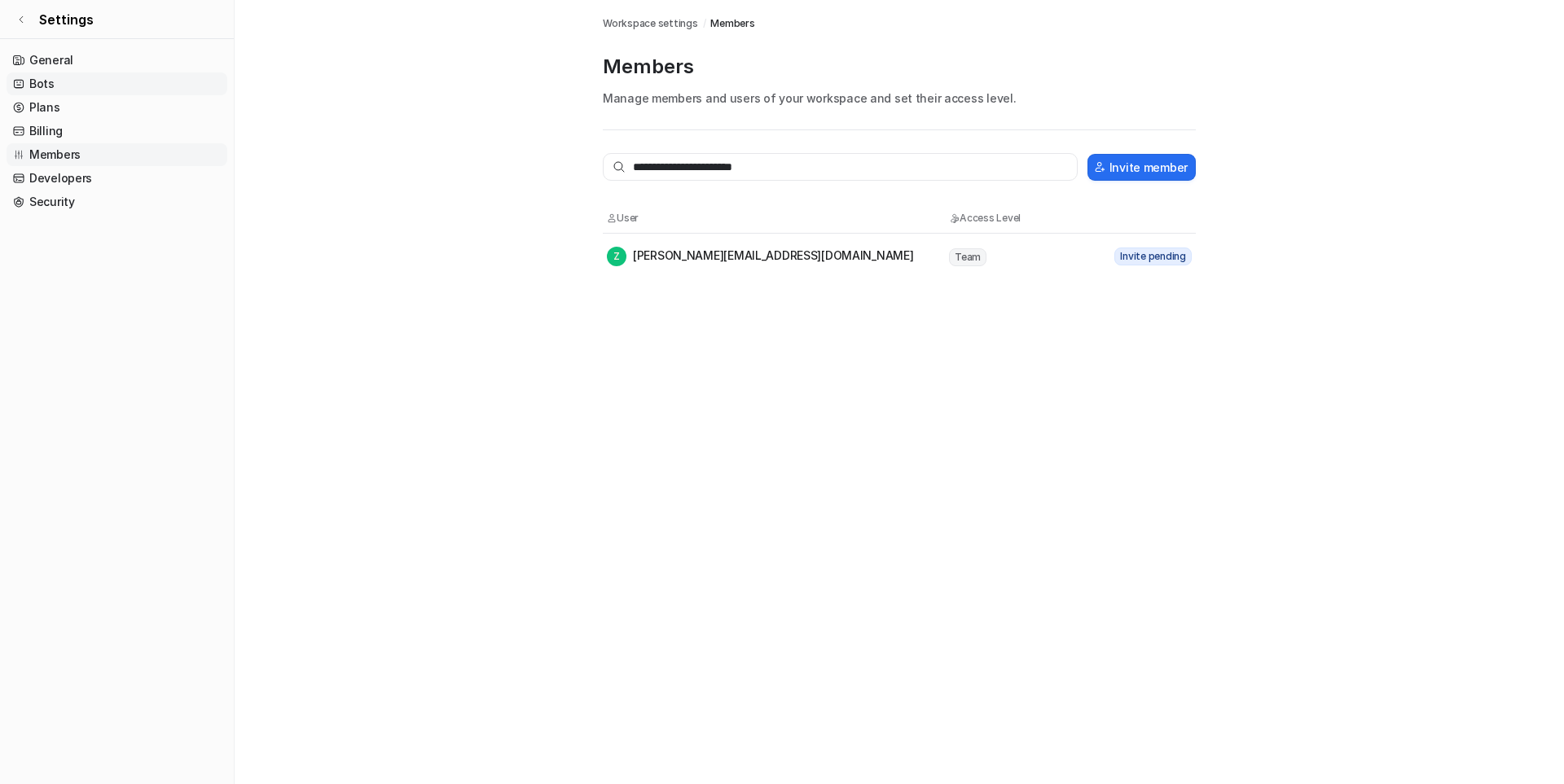
click at [40, 83] on link "Bots" at bounding box center [117, 84] width 221 height 23
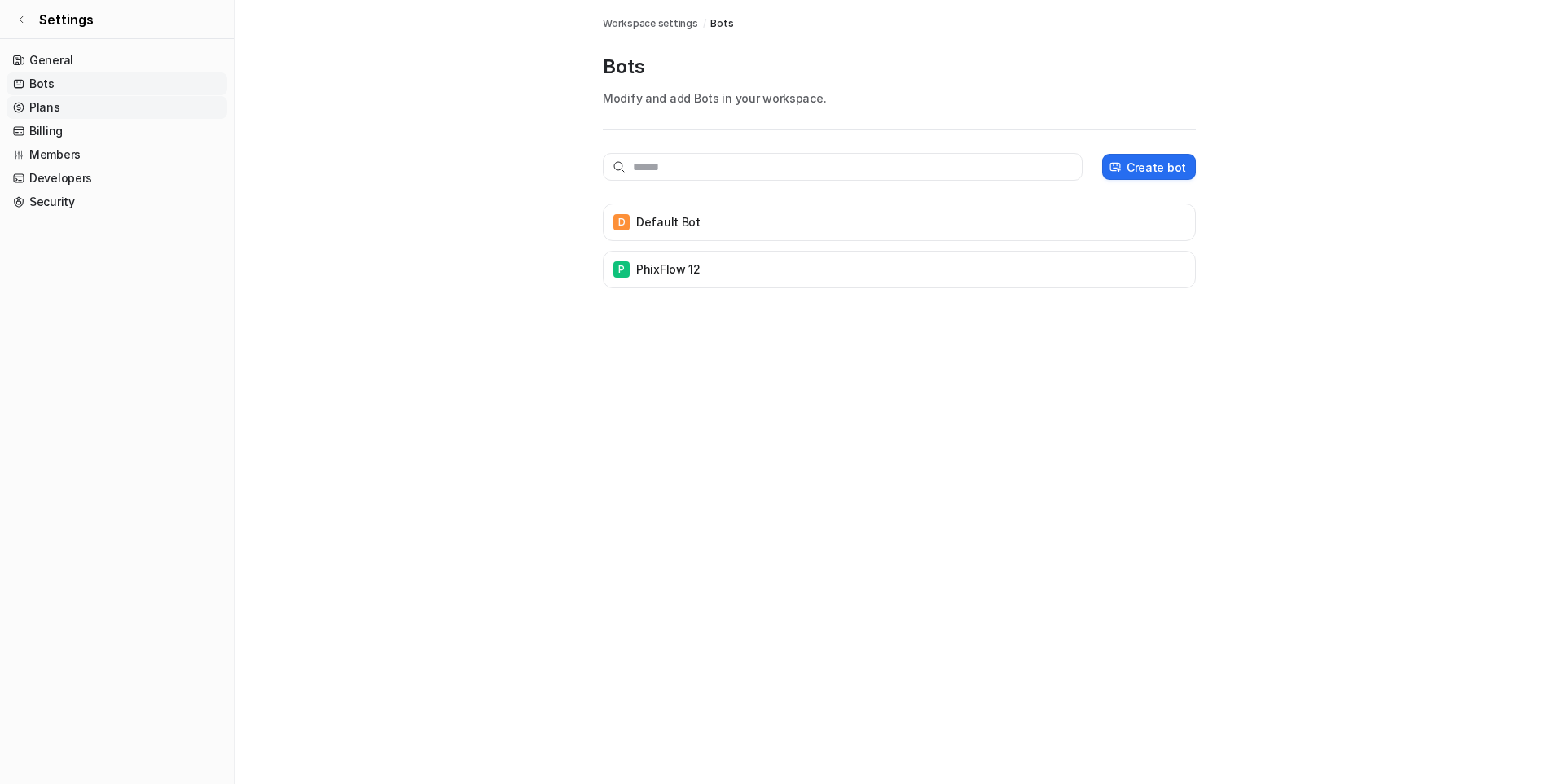
click at [45, 108] on link "Plans" at bounding box center [117, 107] width 221 height 23
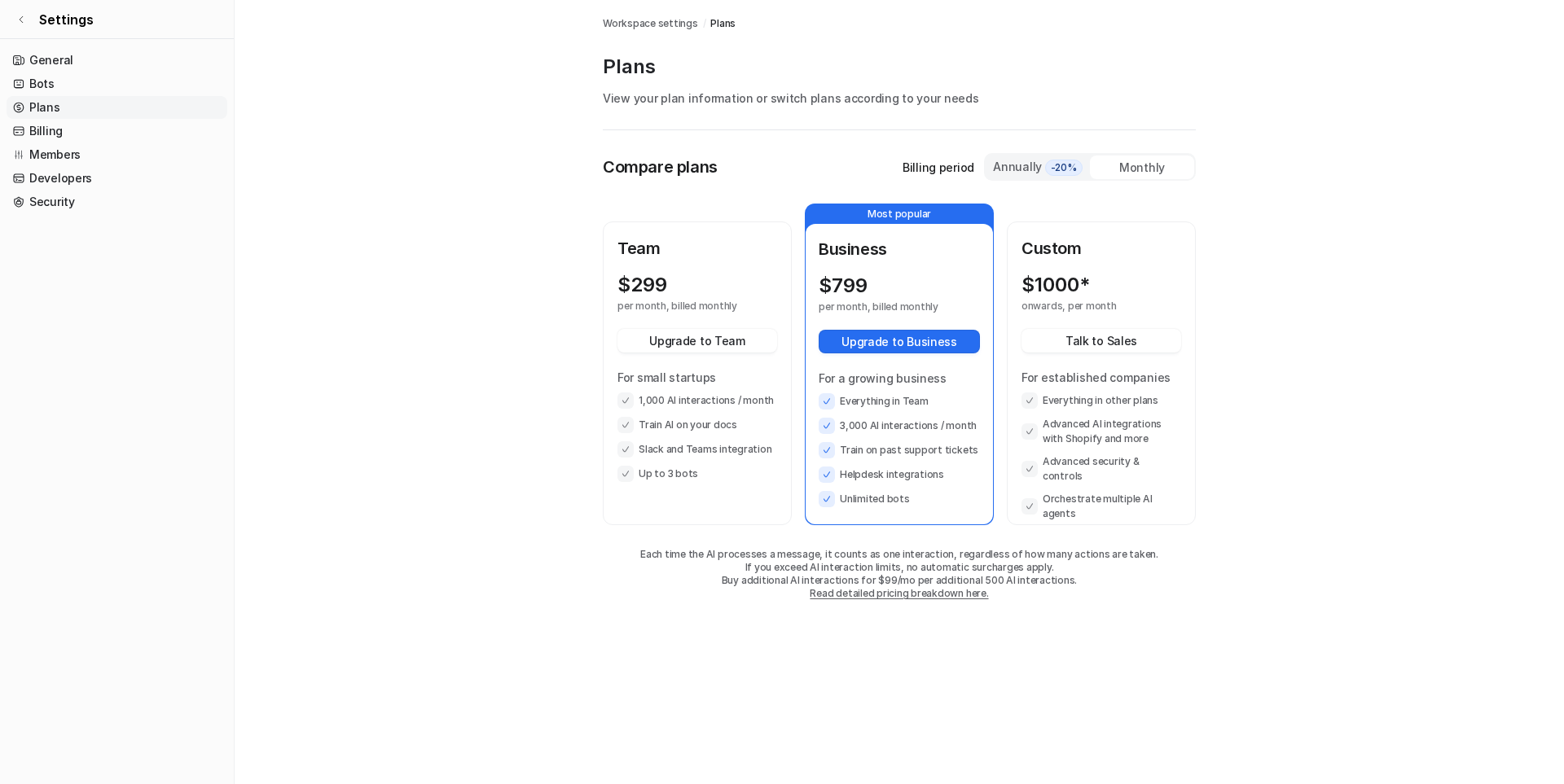
click at [717, 270] on div "Team $ 299 per month, billed monthly Upgrade to Team For small startups 1,000 A…" at bounding box center [698, 360] width 159 height 246
click at [1142, 170] on div "Monthly" at bounding box center [1142, 167] width 104 height 23
click at [41, 61] on link "General" at bounding box center [117, 60] width 221 height 23
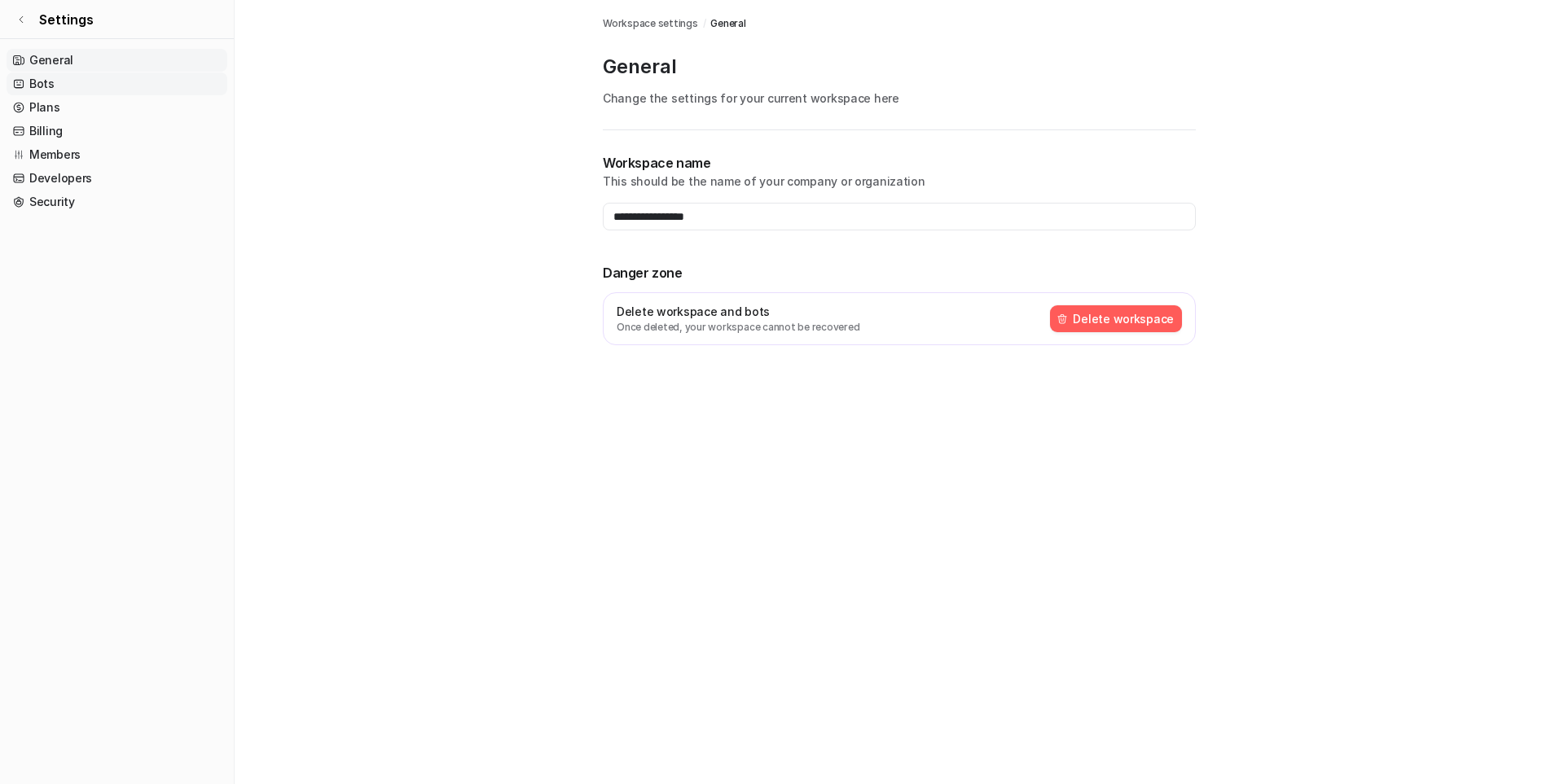
click at [42, 83] on link "Bots" at bounding box center [117, 84] width 221 height 23
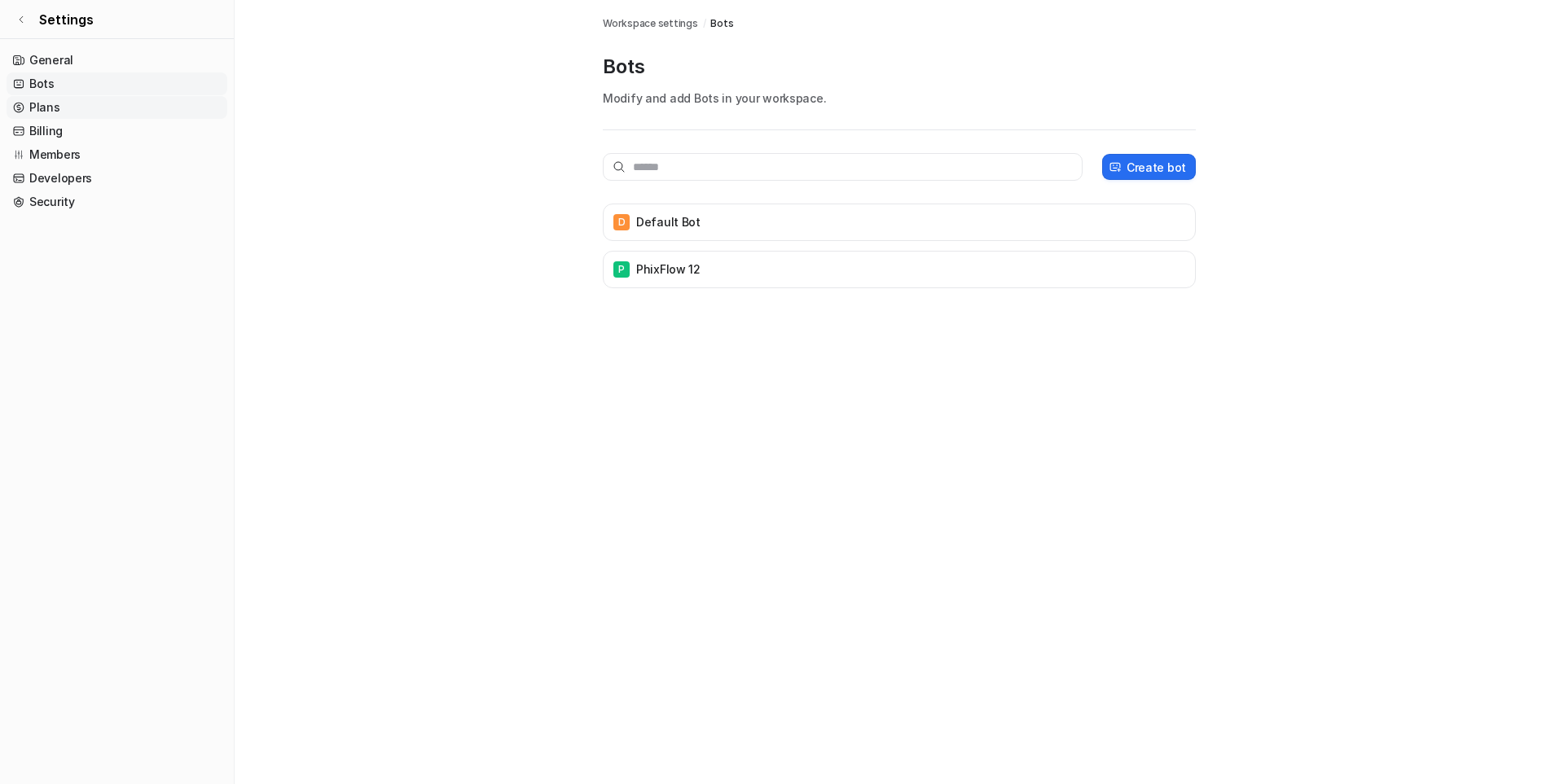
click at [52, 106] on link "Plans" at bounding box center [117, 107] width 221 height 23
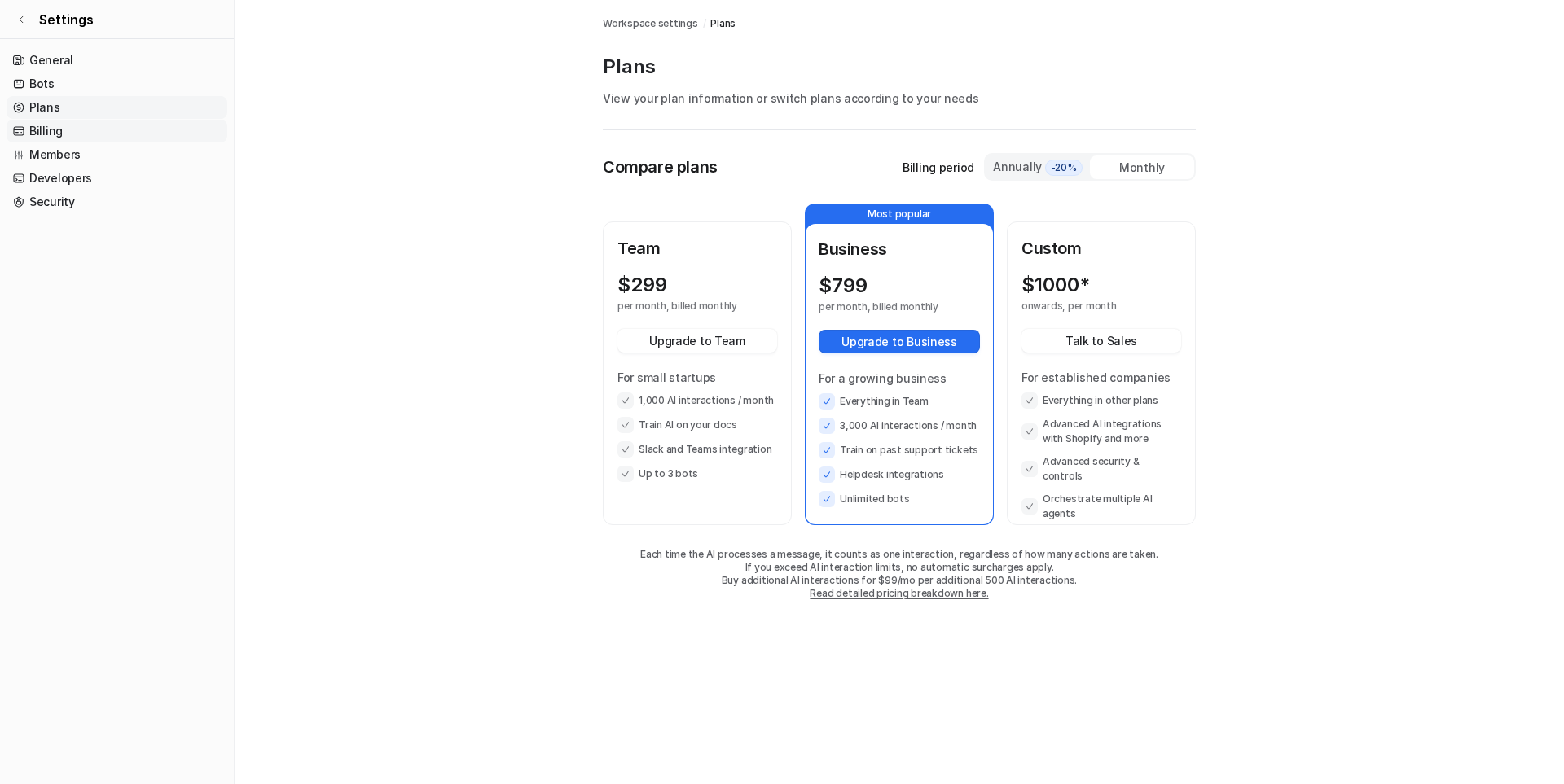
click at [58, 120] on link "Billing" at bounding box center [117, 131] width 221 height 23
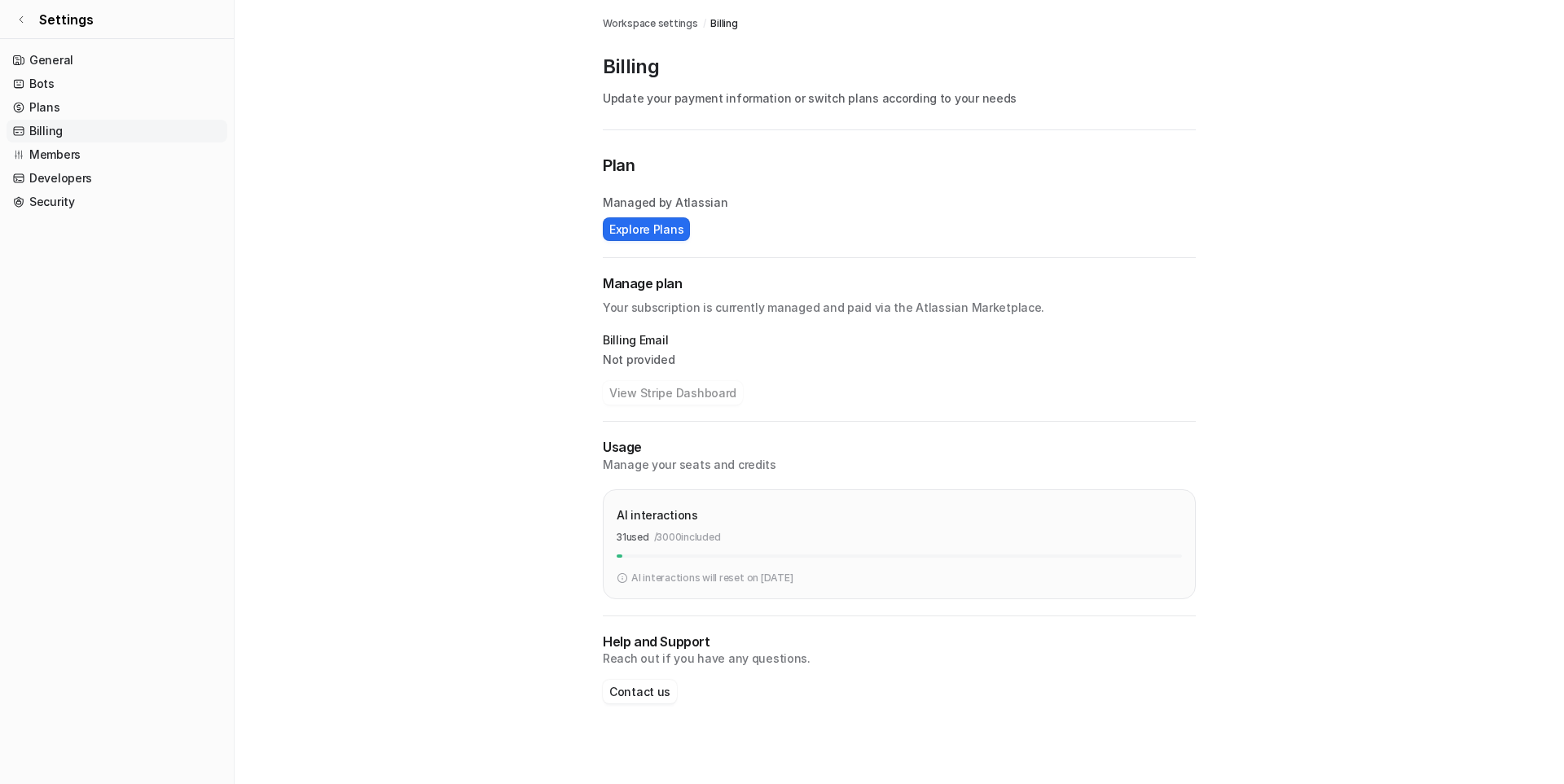
click at [45, 130] on link "Billing" at bounding box center [117, 131] width 221 height 23
click at [34, 104] on link "Plans" at bounding box center [117, 107] width 221 height 23
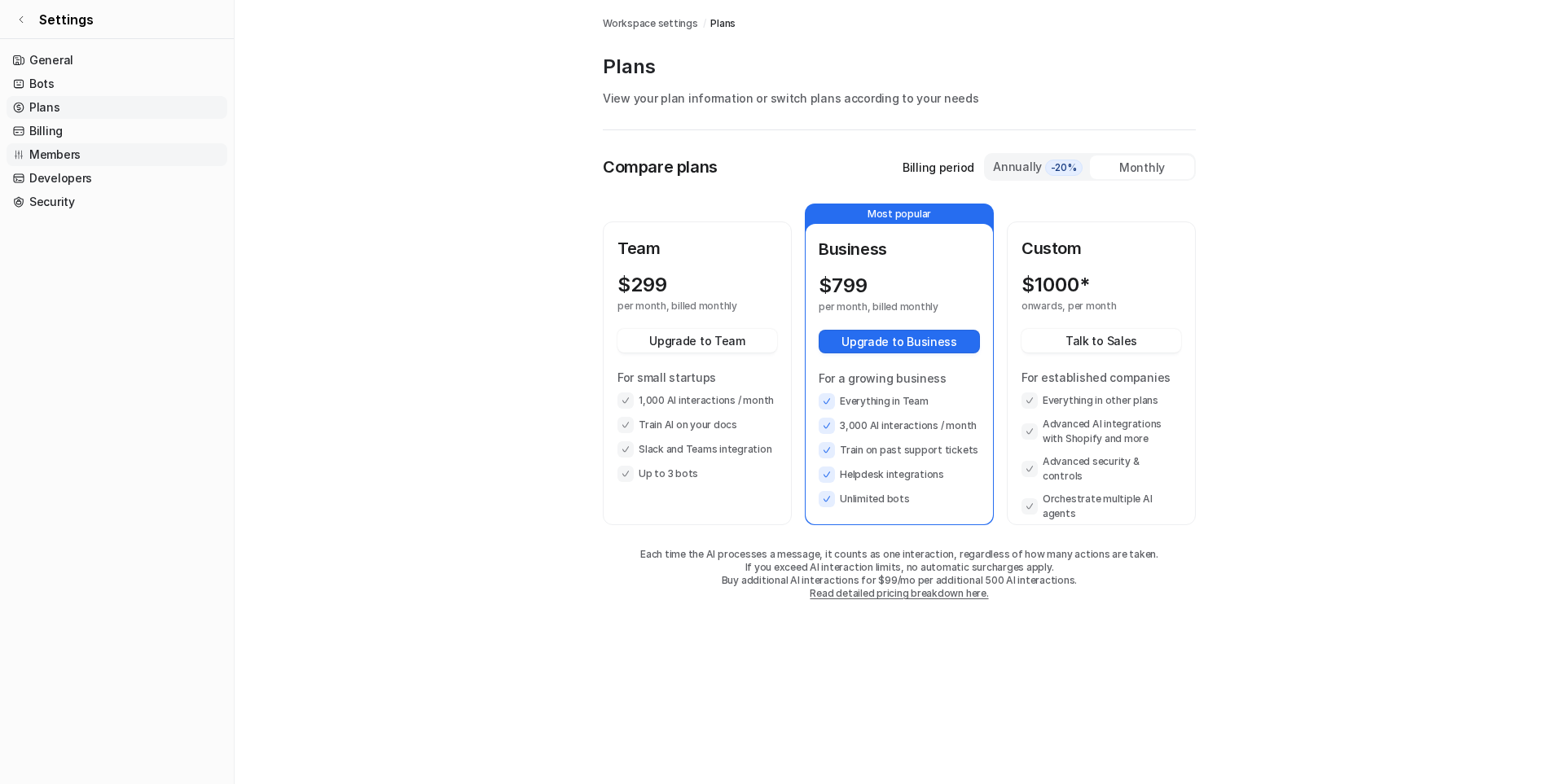
click at [59, 152] on link "Members" at bounding box center [117, 154] width 221 height 23
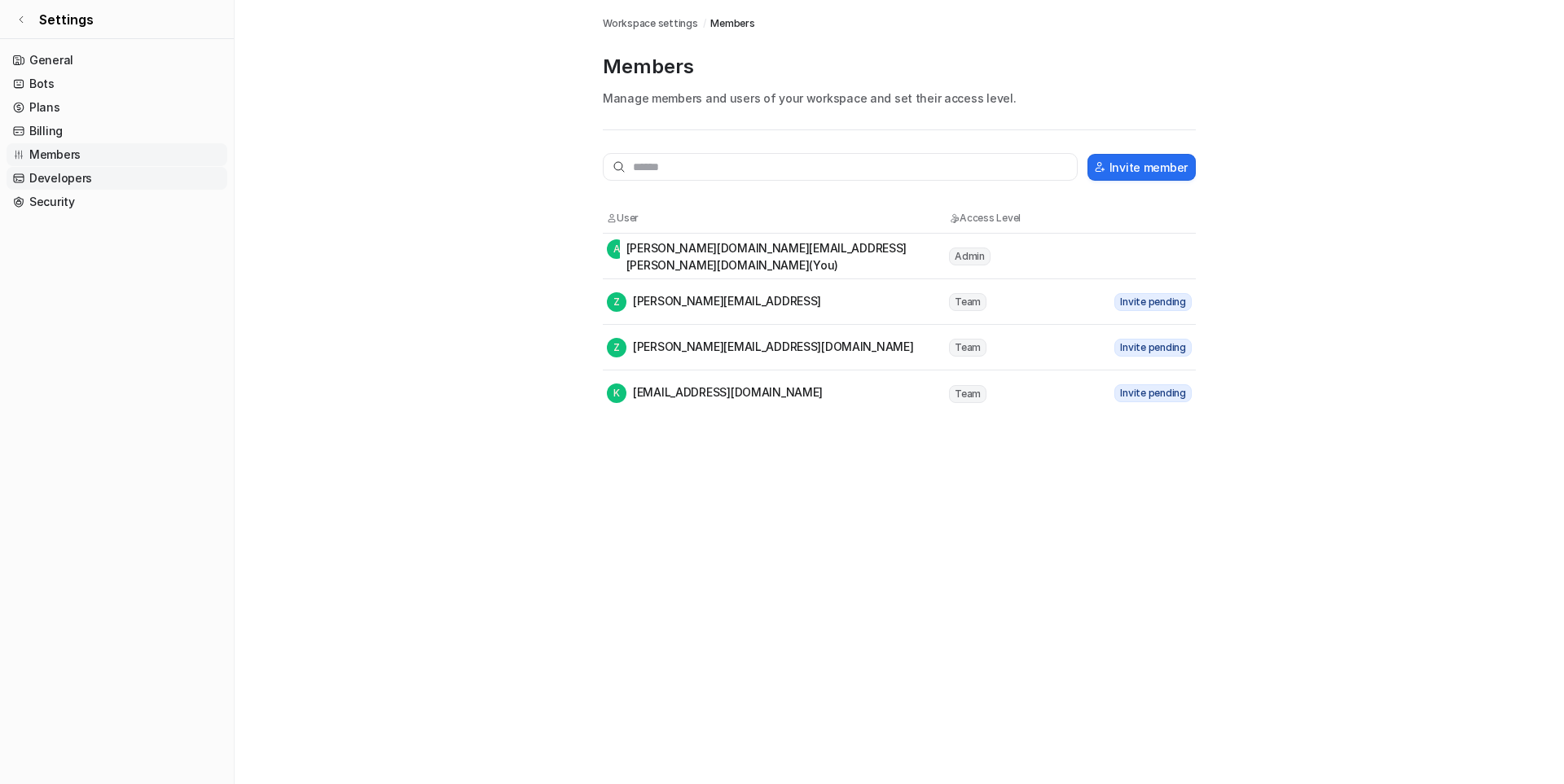
click at [52, 184] on link "Developers" at bounding box center [117, 178] width 221 height 23
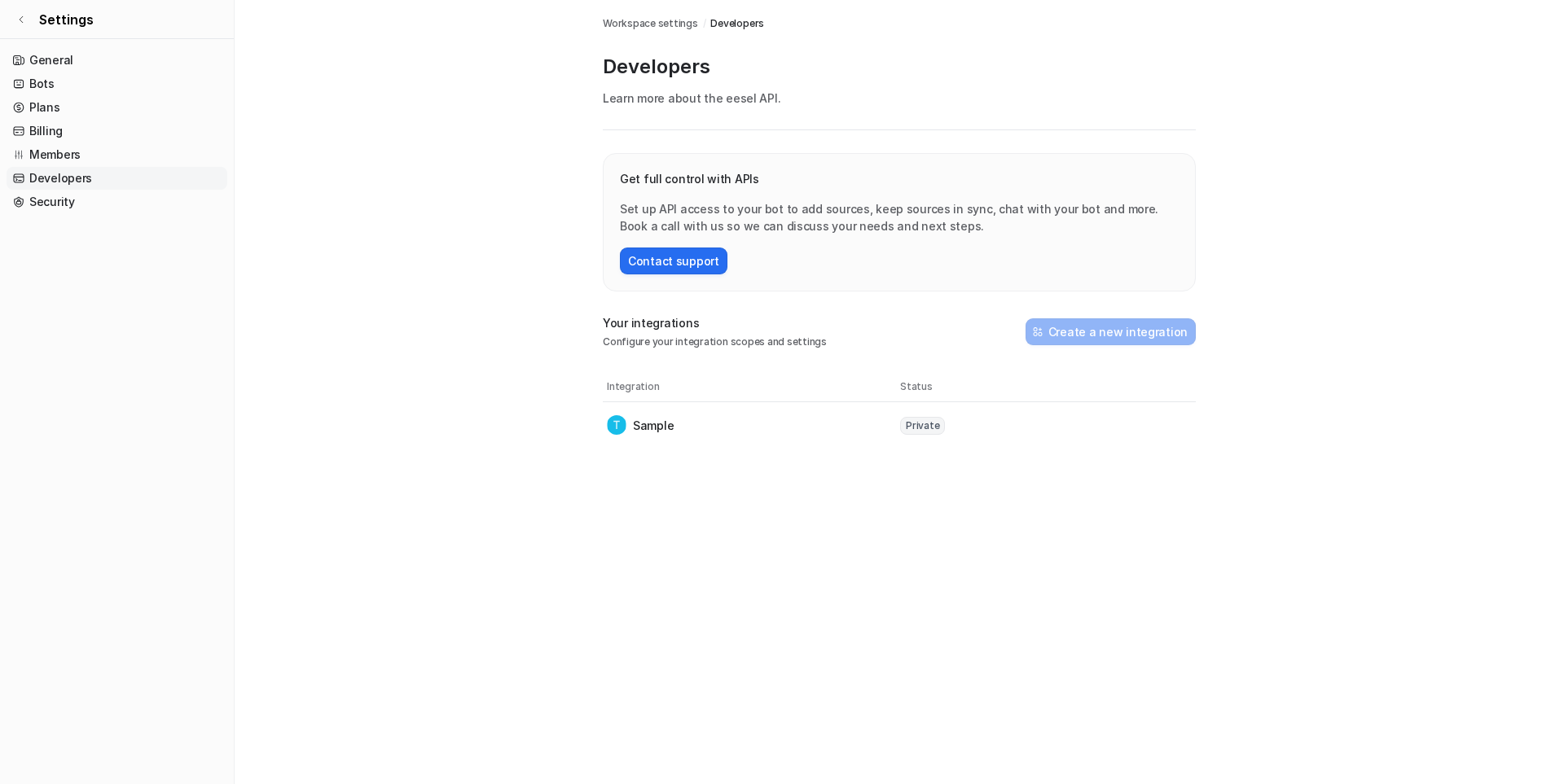
click at [650, 426] on p "Sample" at bounding box center [653, 425] width 41 height 17
click at [653, 426] on p "Sample" at bounding box center [653, 425] width 41 height 17
click at [43, 201] on link "Security" at bounding box center [117, 202] width 221 height 23
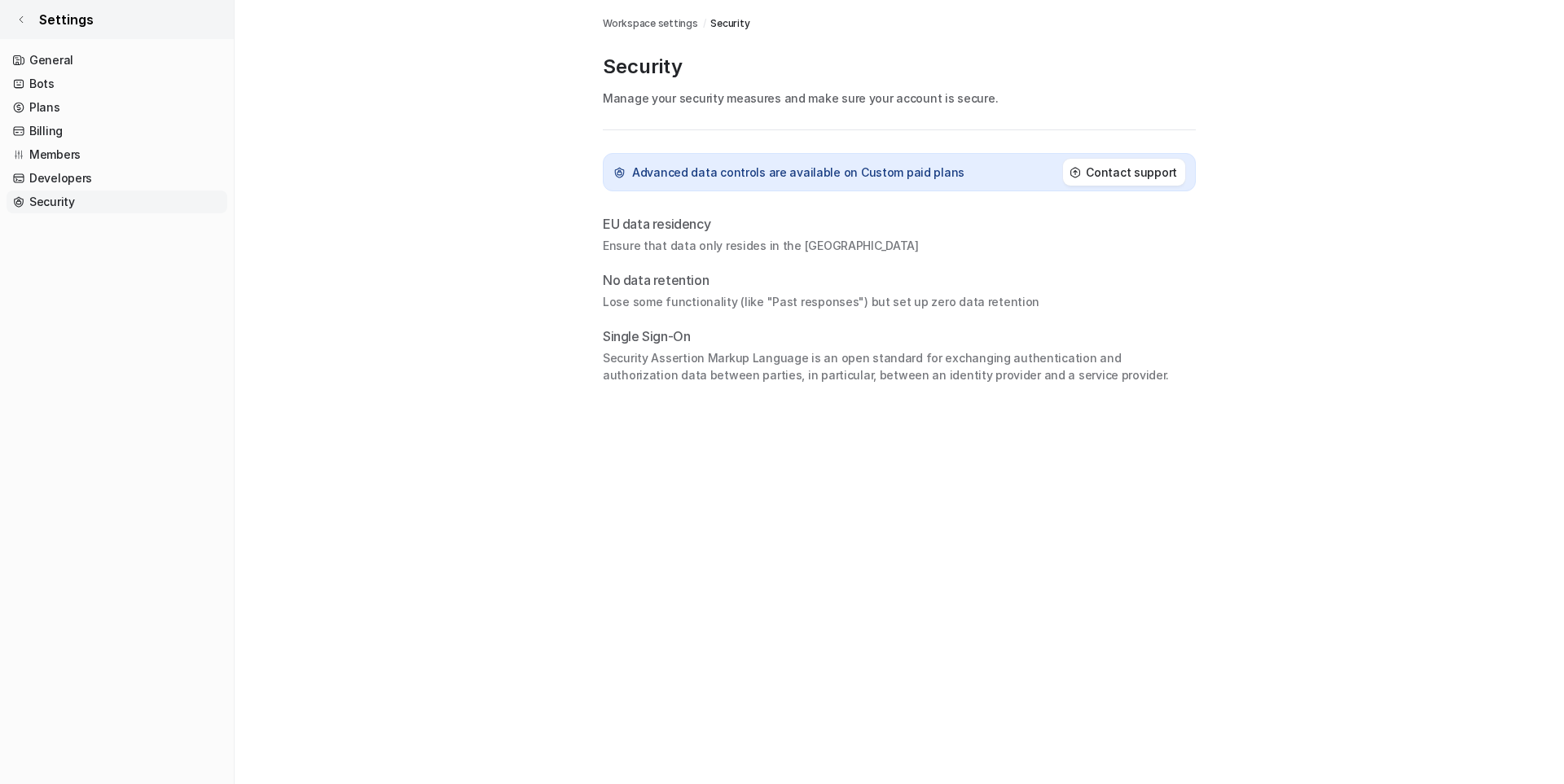
click at [46, 19] on span "Settings" at bounding box center [66, 19] width 55 height 20
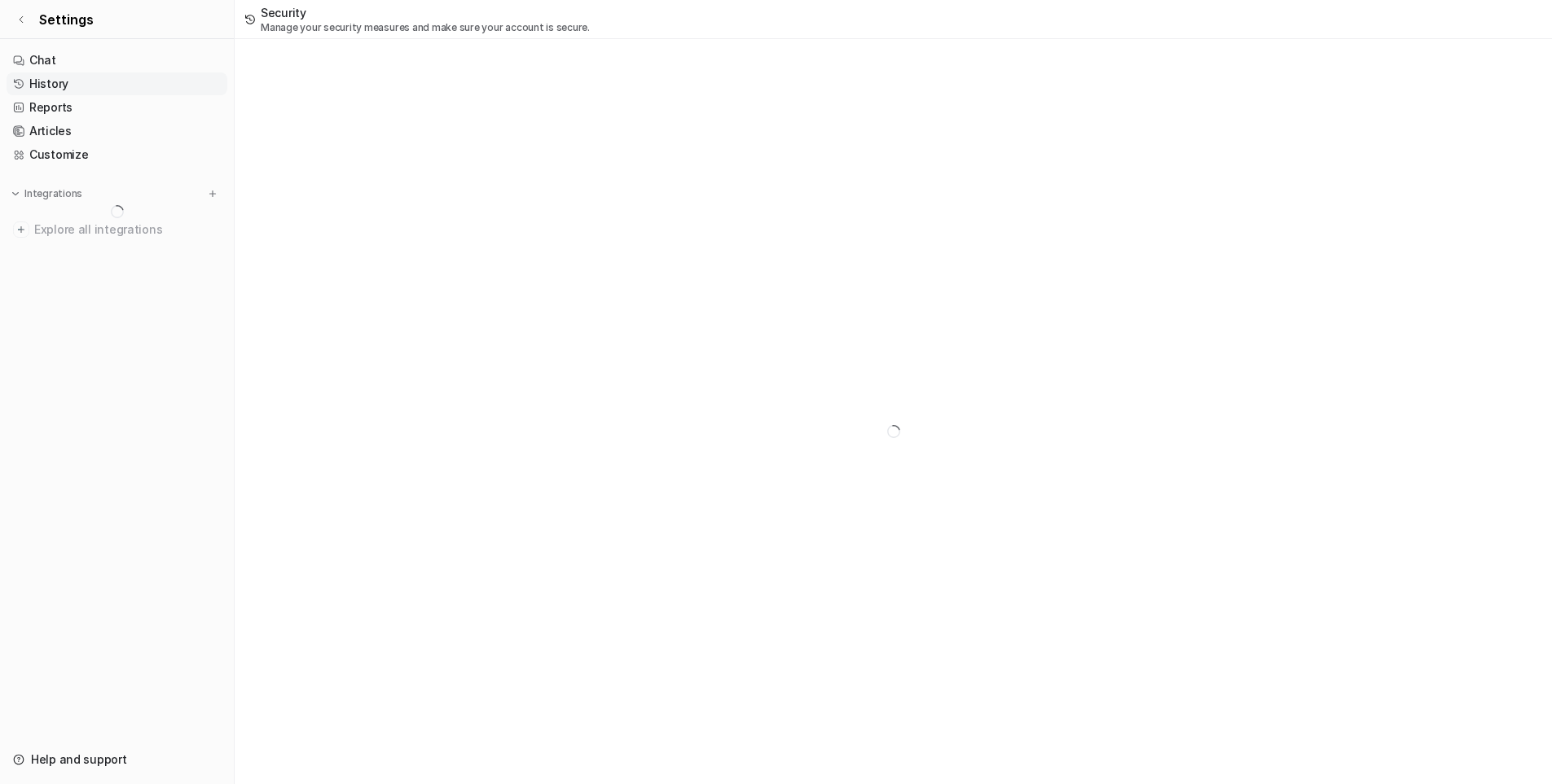
click at [49, 85] on link "History" at bounding box center [117, 84] width 221 height 23
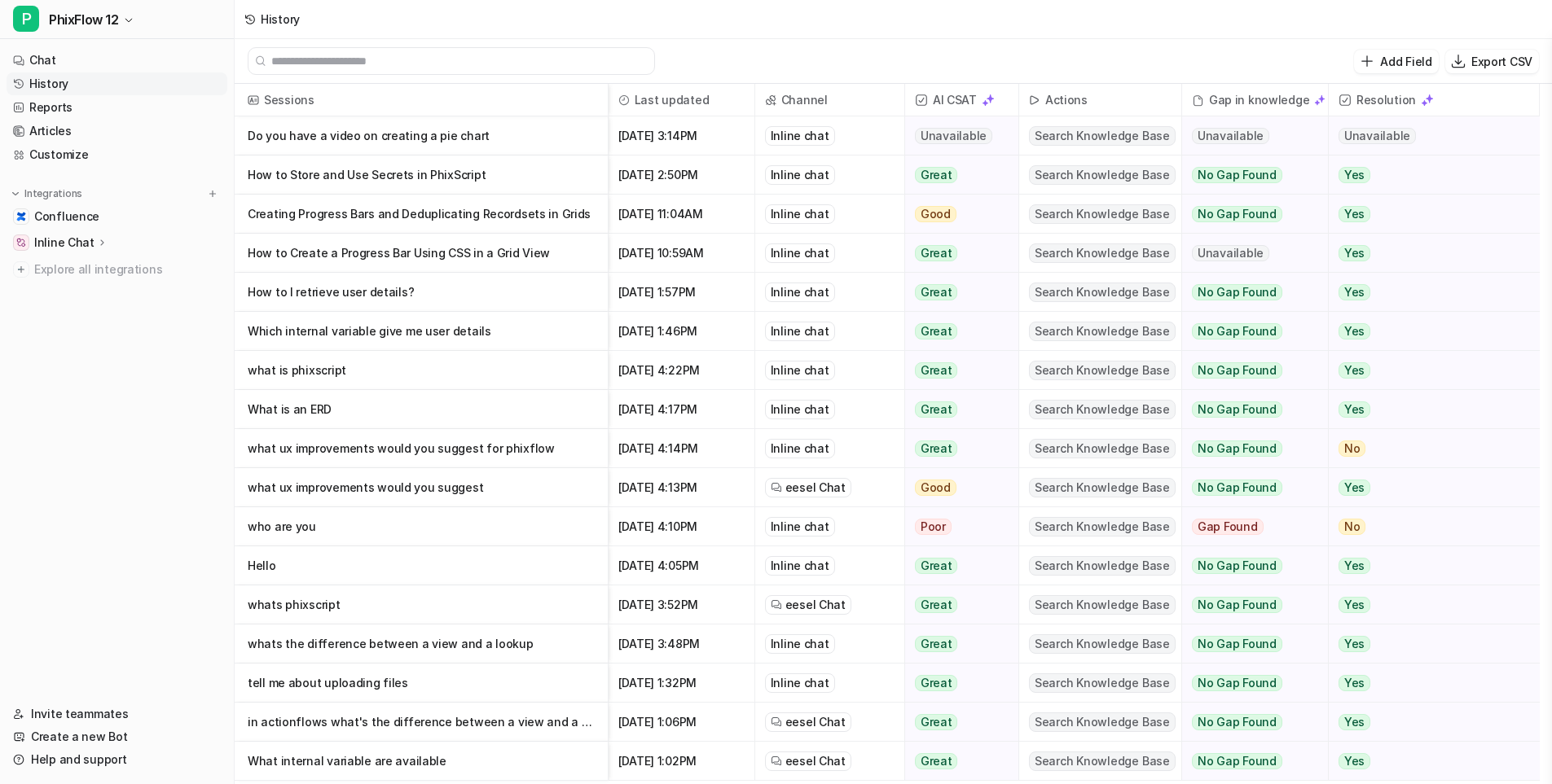
click at [419, 133] on p "Do you have a video on creating a pie chart" at bounding box center [421, 135] width 347 height 39
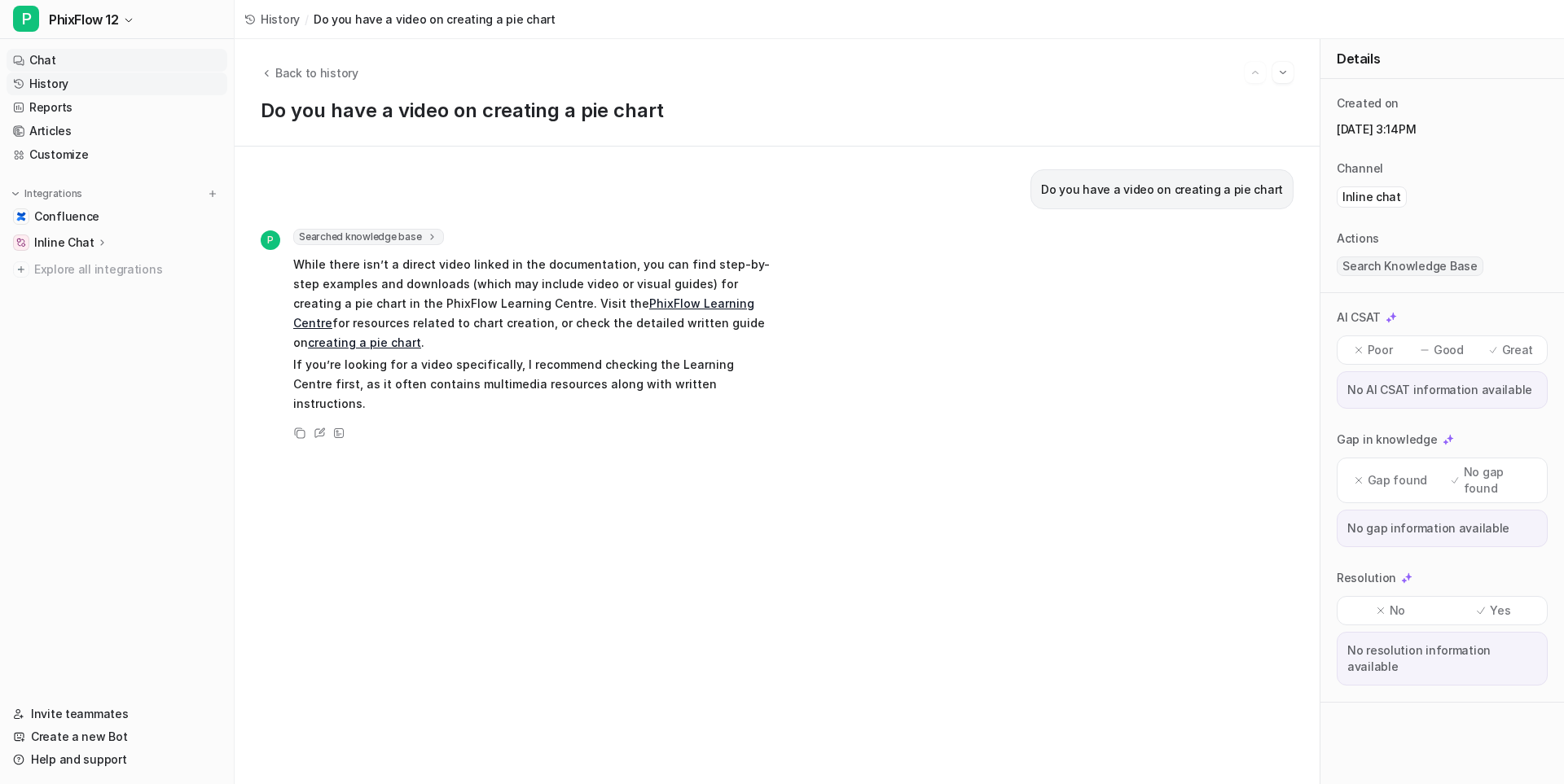
click at [37, 63] on link "Chat" at bounding box center [117, 60] width 221 height 23
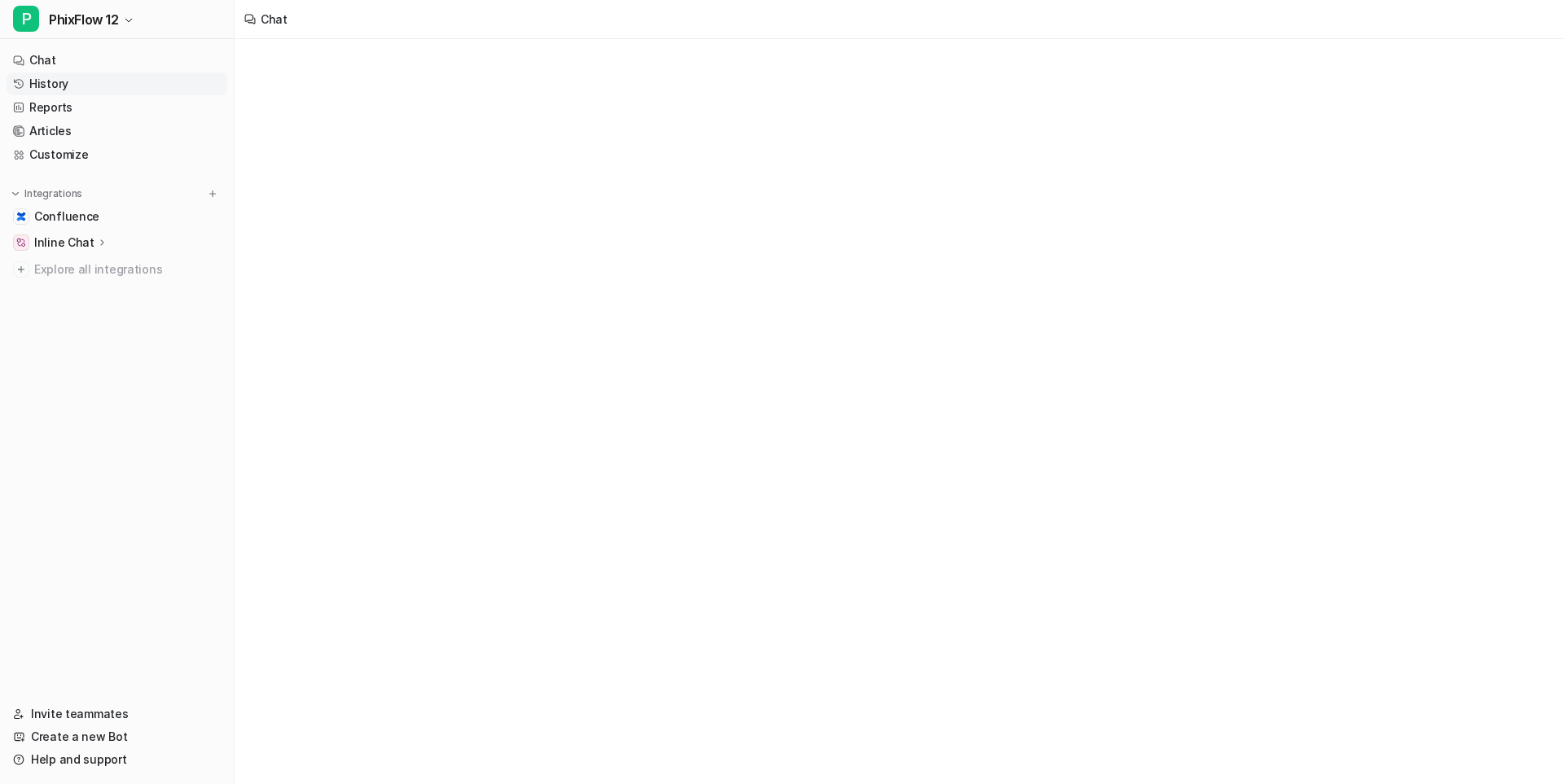
click at [46, 79] on link "History" at bounding box center [117, 84] width 221 height 23
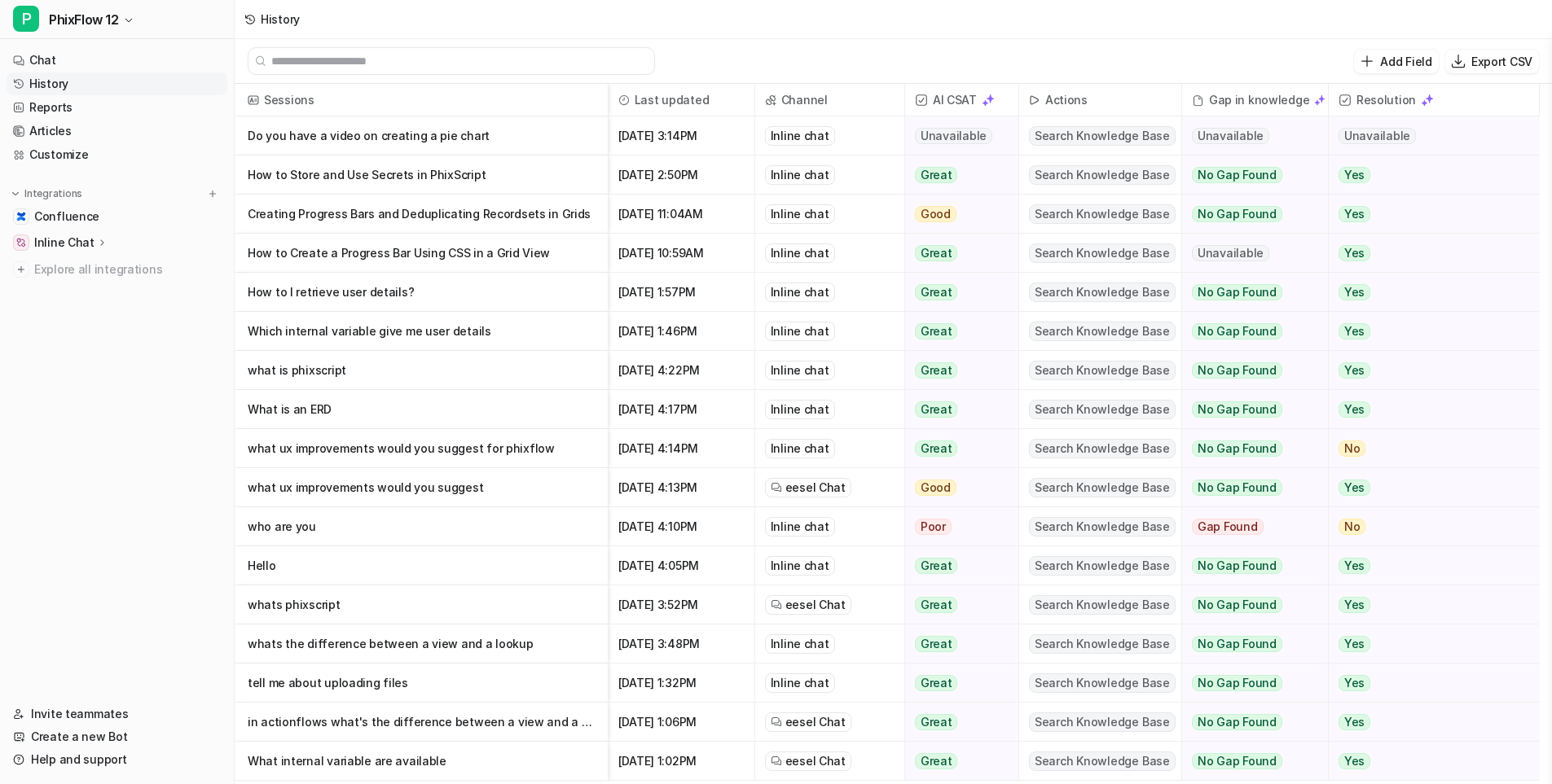
click at [384, 139] on p "Do you have a video on creating a pie chart" at bounding box center [421, 135] width 347 height 39
